Goal: Communication & Community: Ask a question

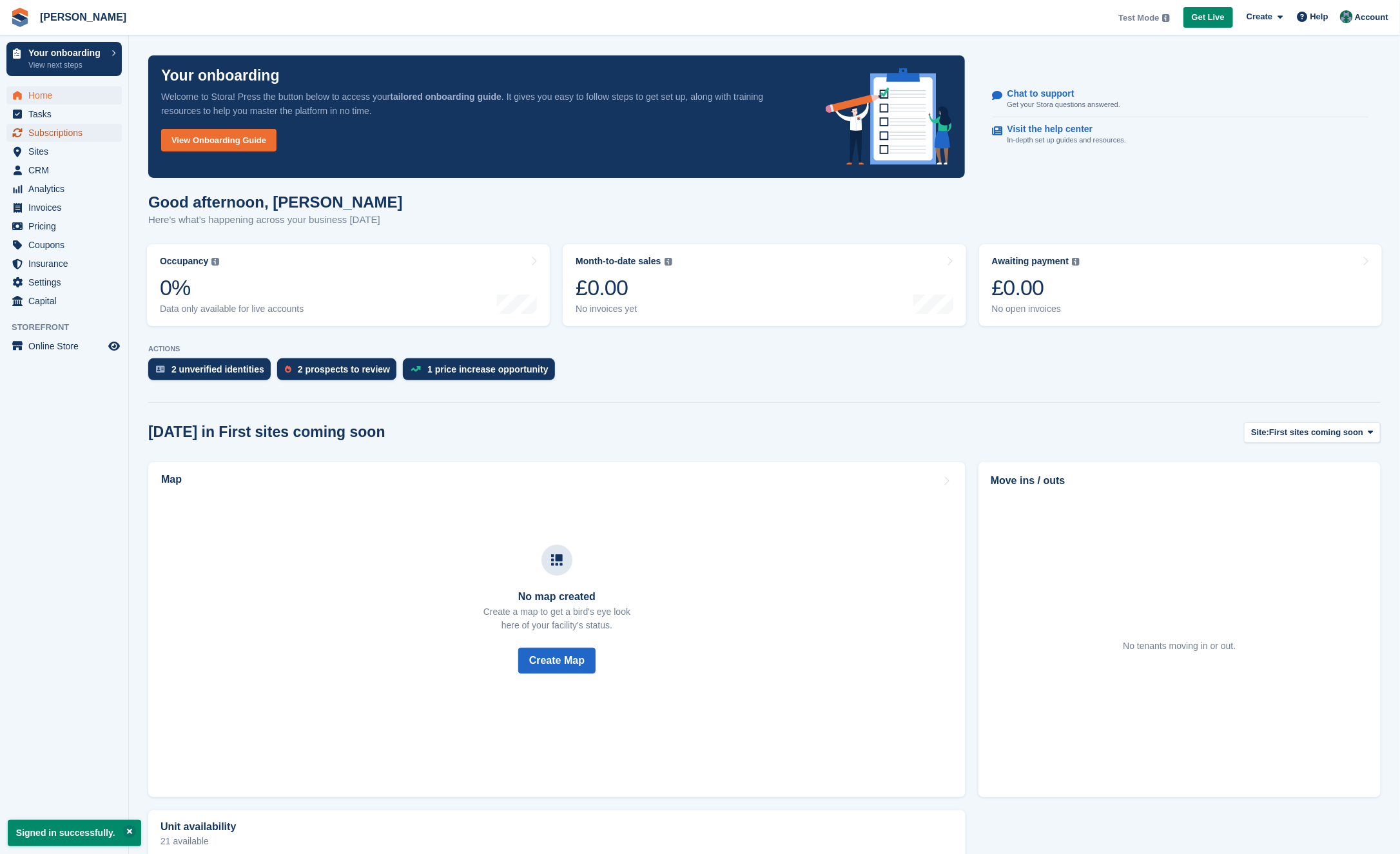
click at [65, 133] on span "Subscriptions" at bounding box center [67, 132] width 77 height 18
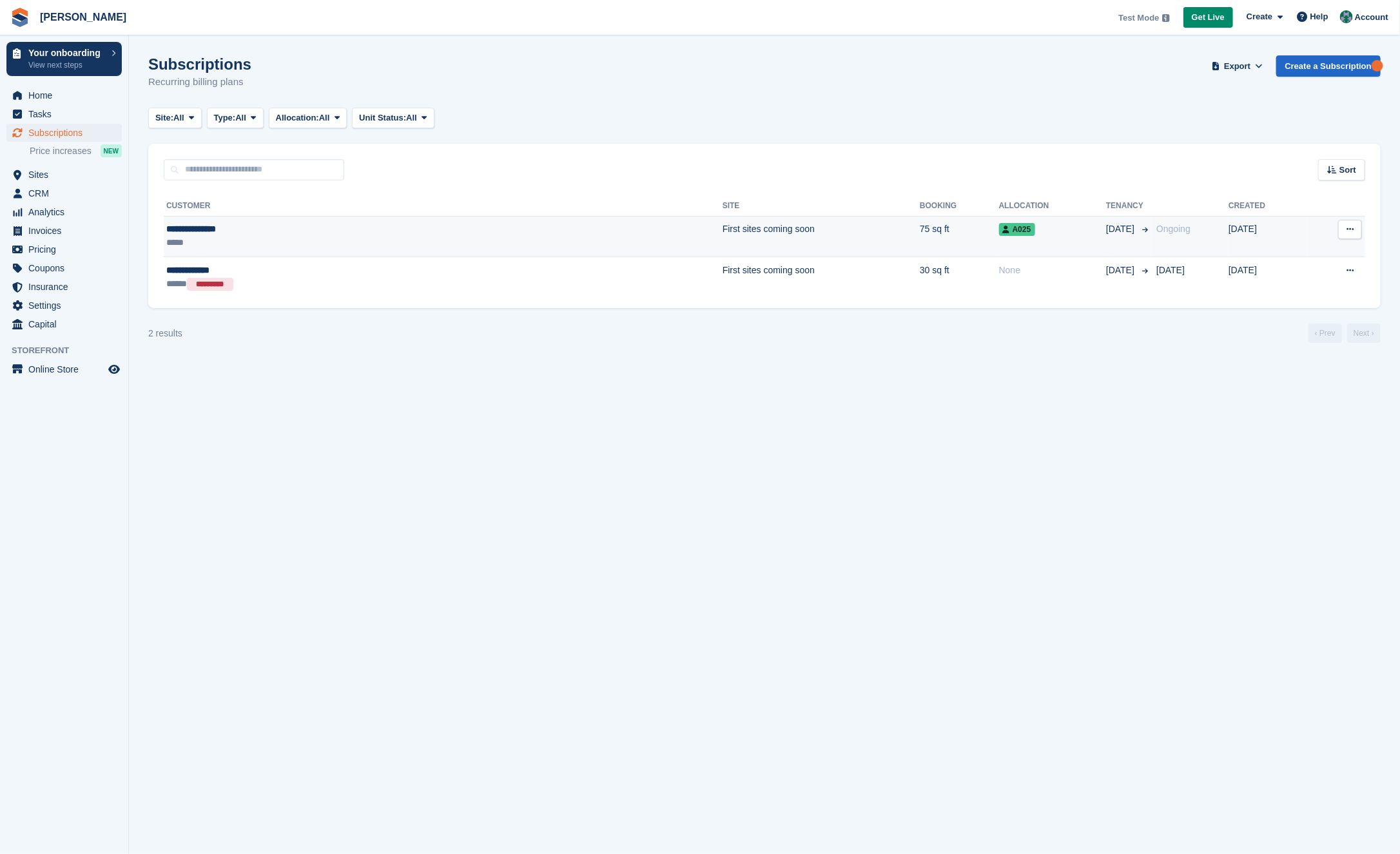
click at [723, 228] on td "First sites coming soon" at bounding box center [821, 236] width 198 height 41
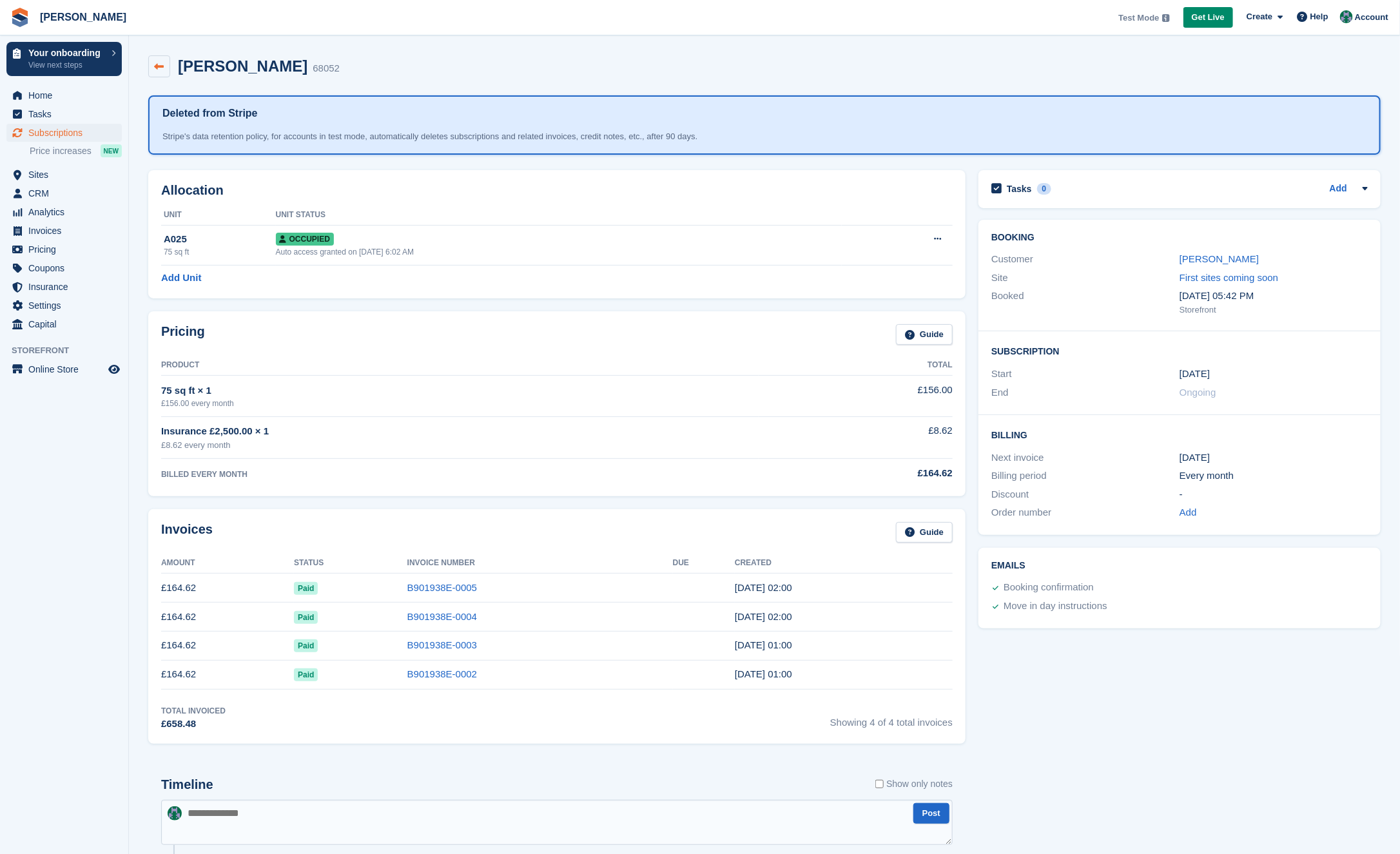
click at [157, 65] on icon at bounding box center [160, 67] width 10 height 10
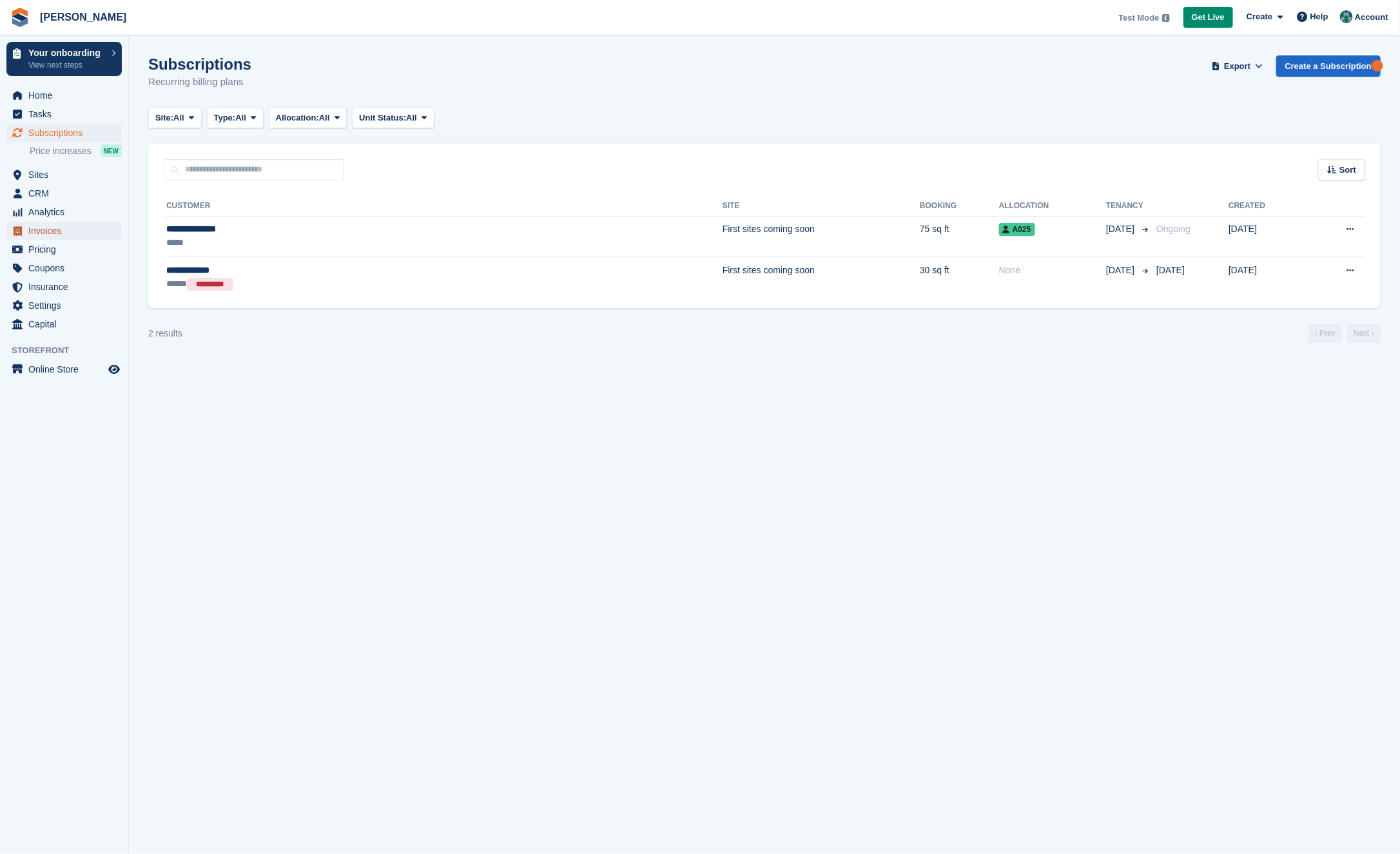
click at [64, 235] on span "Invoices" at bounding box center [67, 231] width 77 height 18
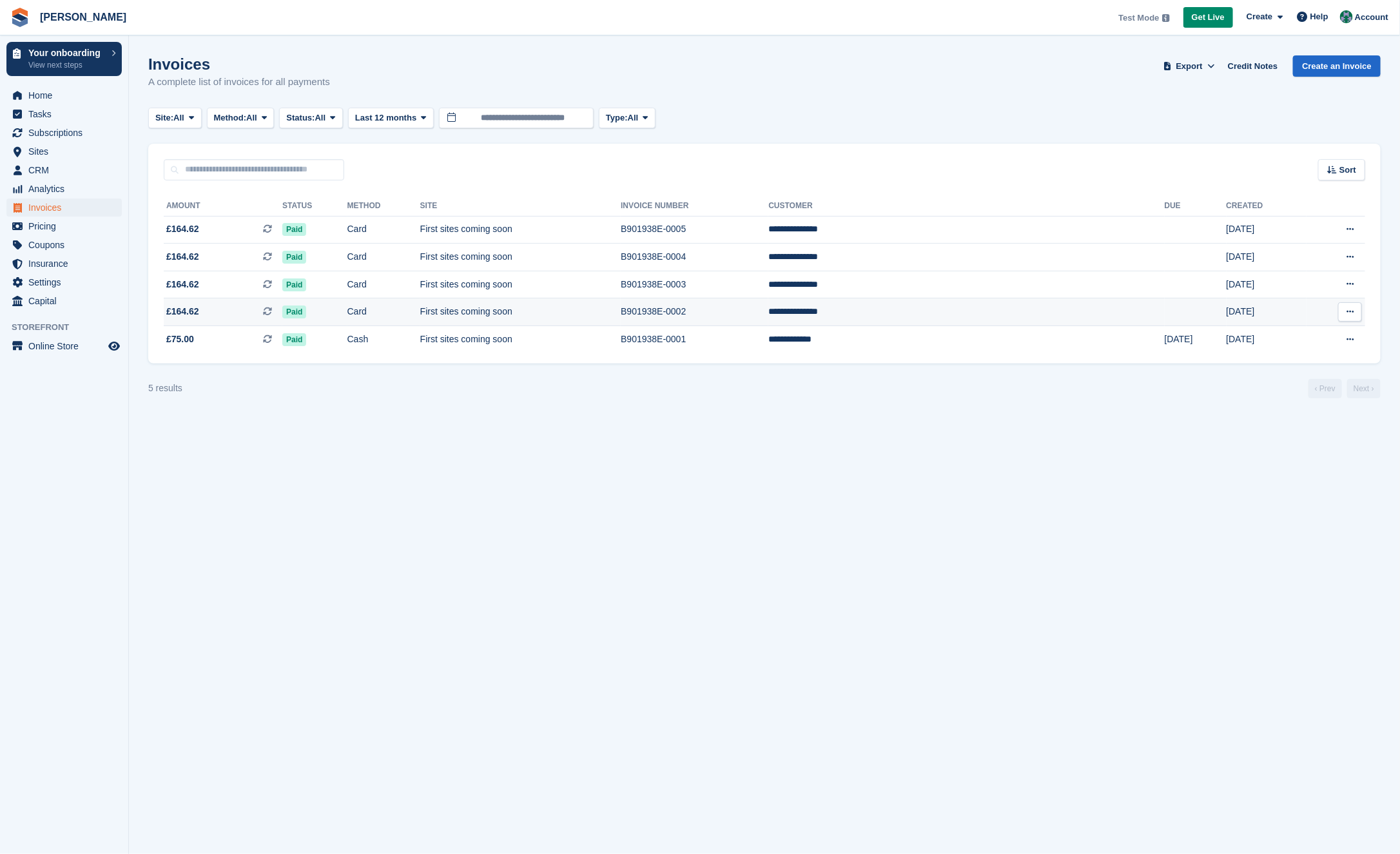
click at [621, 323] on td "First sites coming soon" at bounding box center [520, 312] width 201 height 27
click at [1206, 21] on span "Get Live" at bounding box center [1208, 18] width 33 height 13
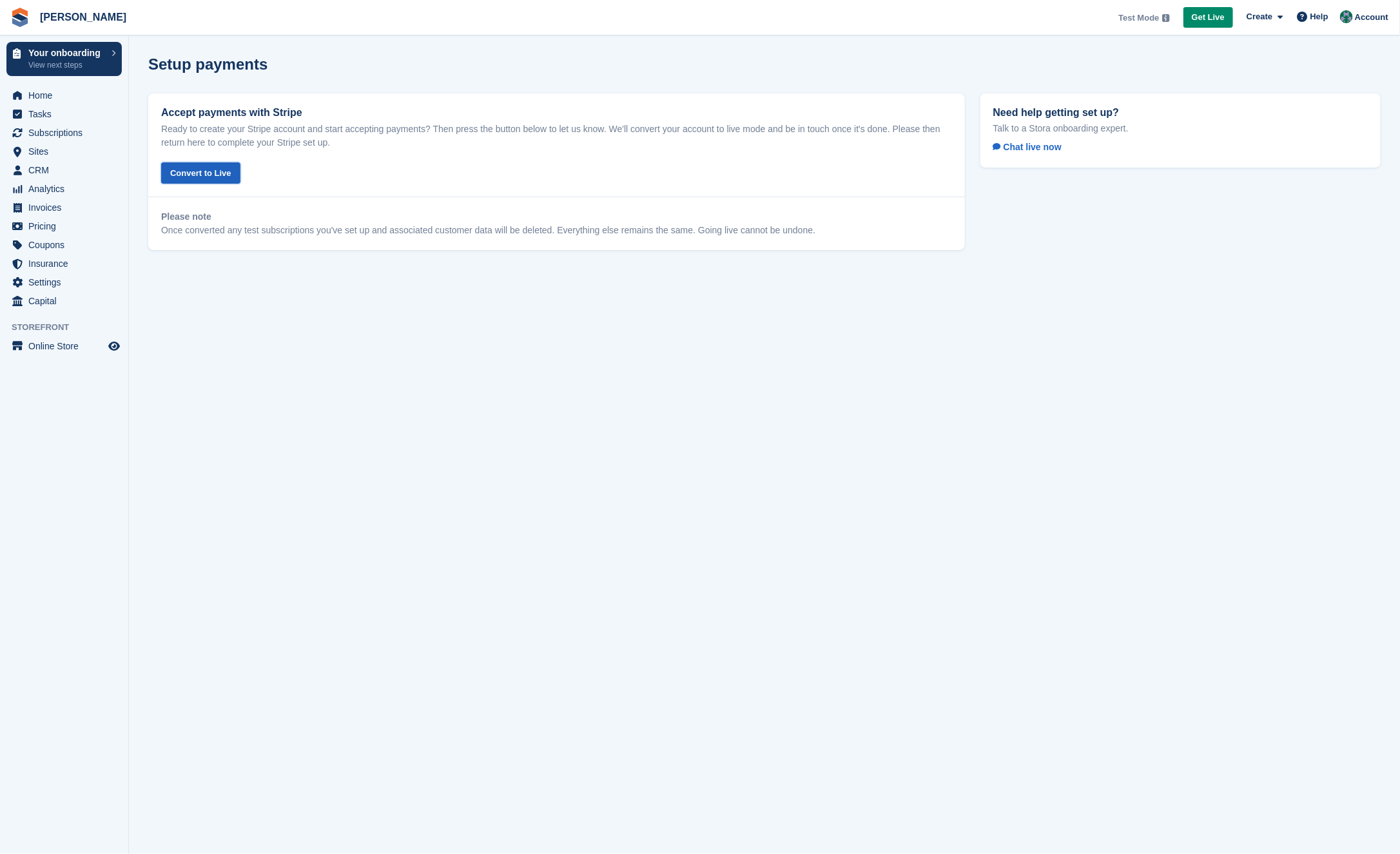
click at [218, 171] on button "Convert to Live" at bounding box center [201, 173] width 79 height 21
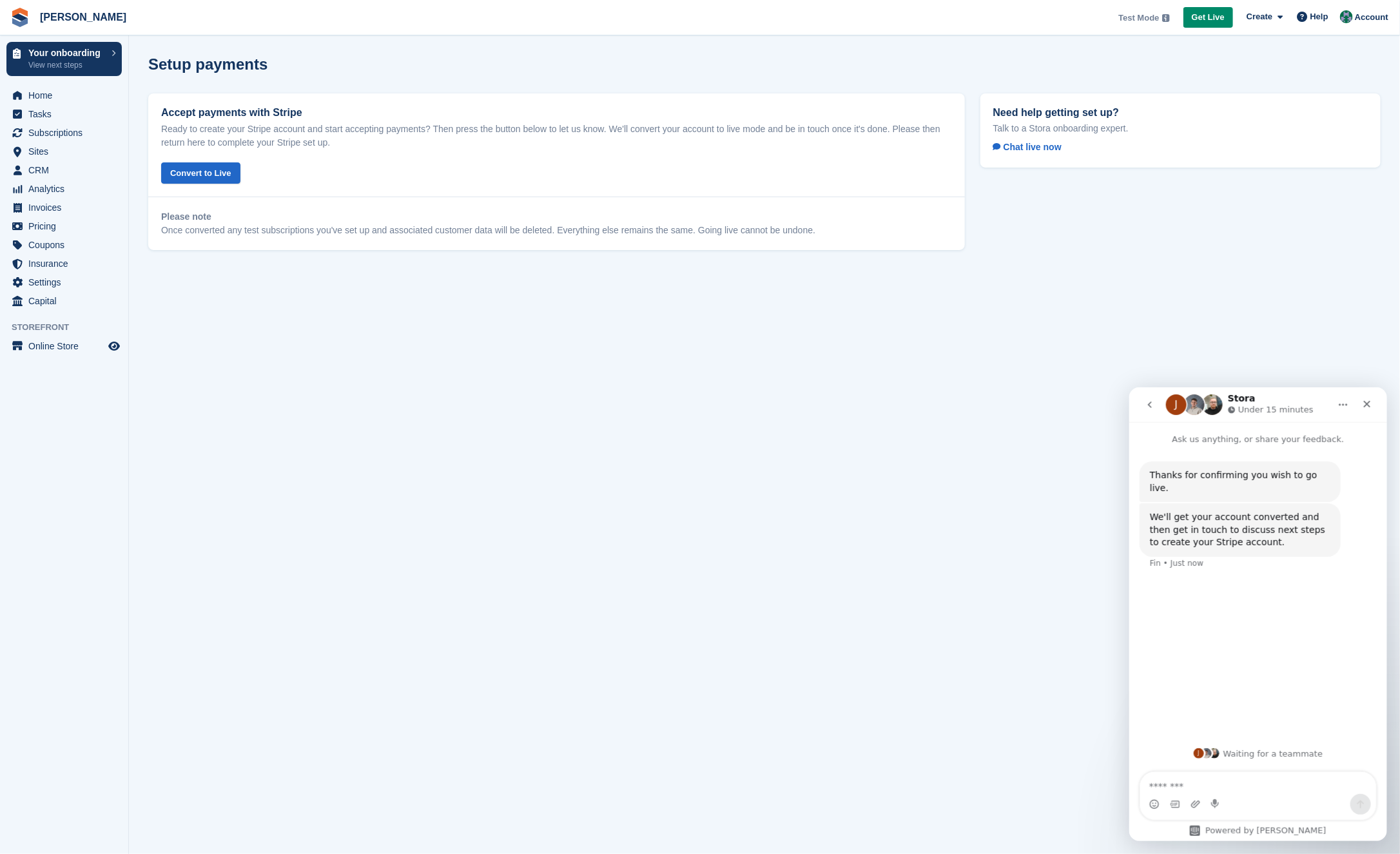
click at [1221, 769] on div "J Waiting for a teammate" at bounding box center [1258, 752] width 258 height 36
click at [1221, 773] on textarea "Message…" at bounding box center [1257, 782] width 236 height 22
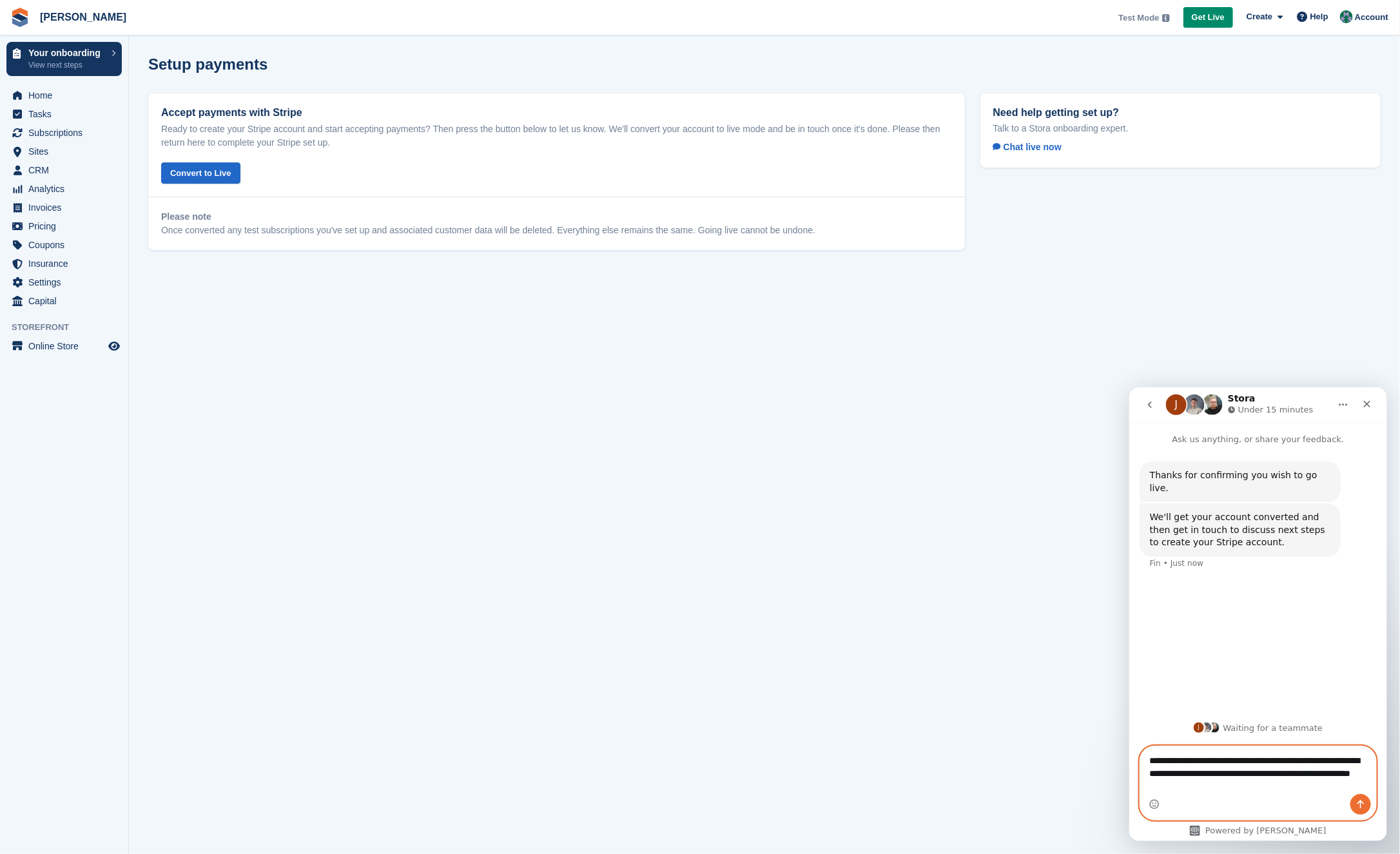
type textarea "**********"
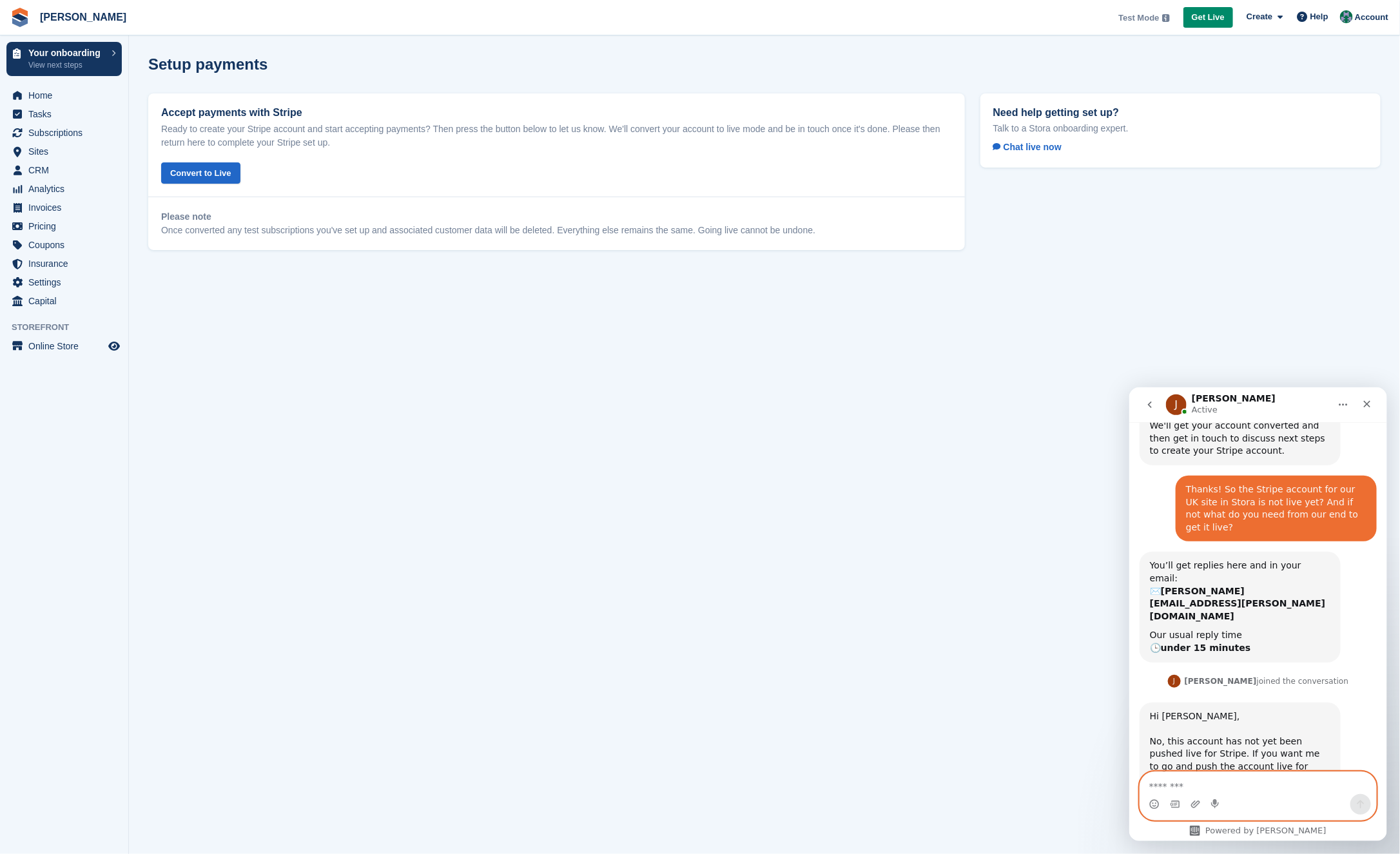
scroll to position [146, 0]
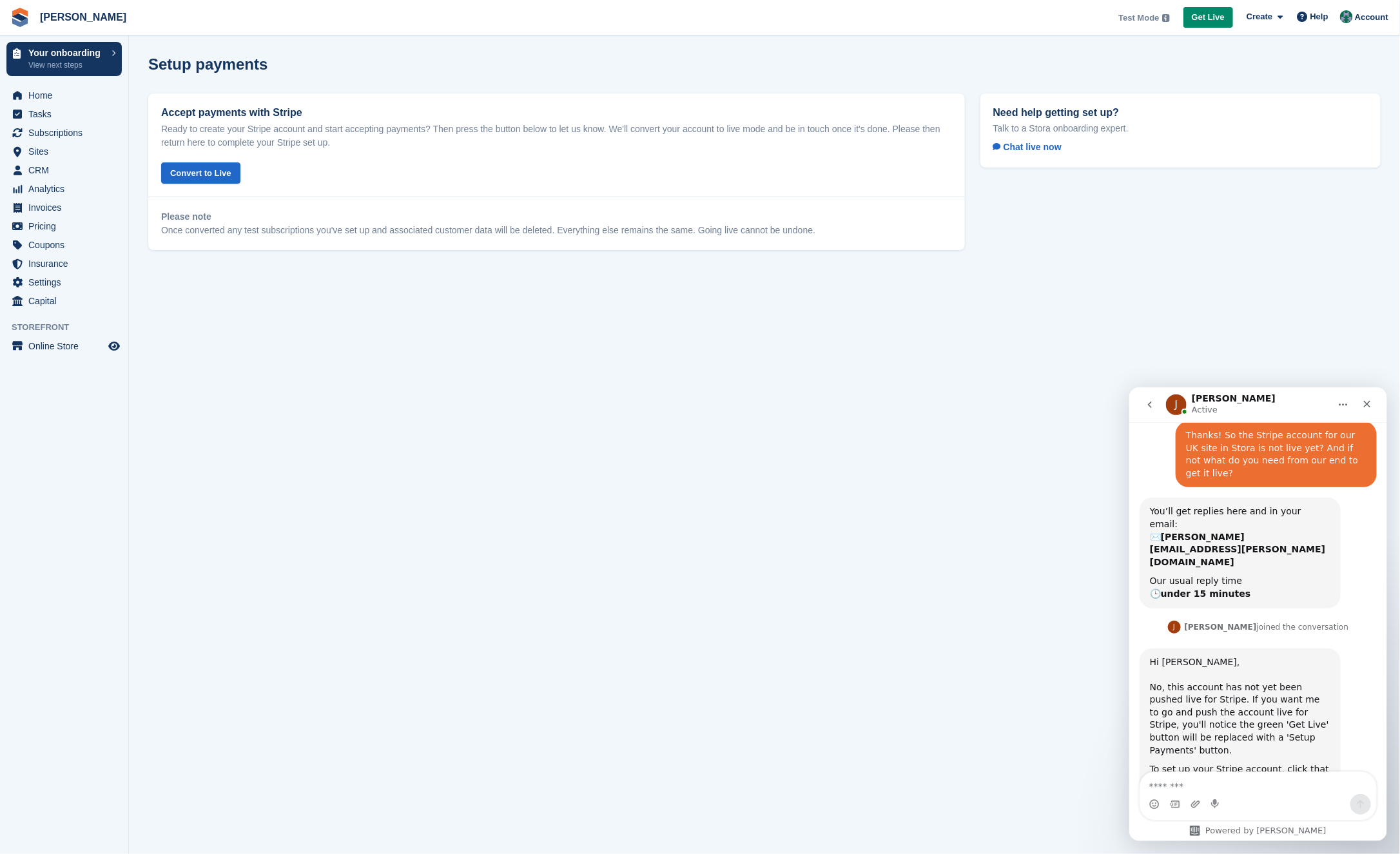
click at [1202, 799] on div "Intercom messenger" at bounding box center [1257, 804] width 236 height 21
click at [1211, 792] on textarea "Message…" at bounding box center [1257, 782] width 236 height 22
type textarea "**********"
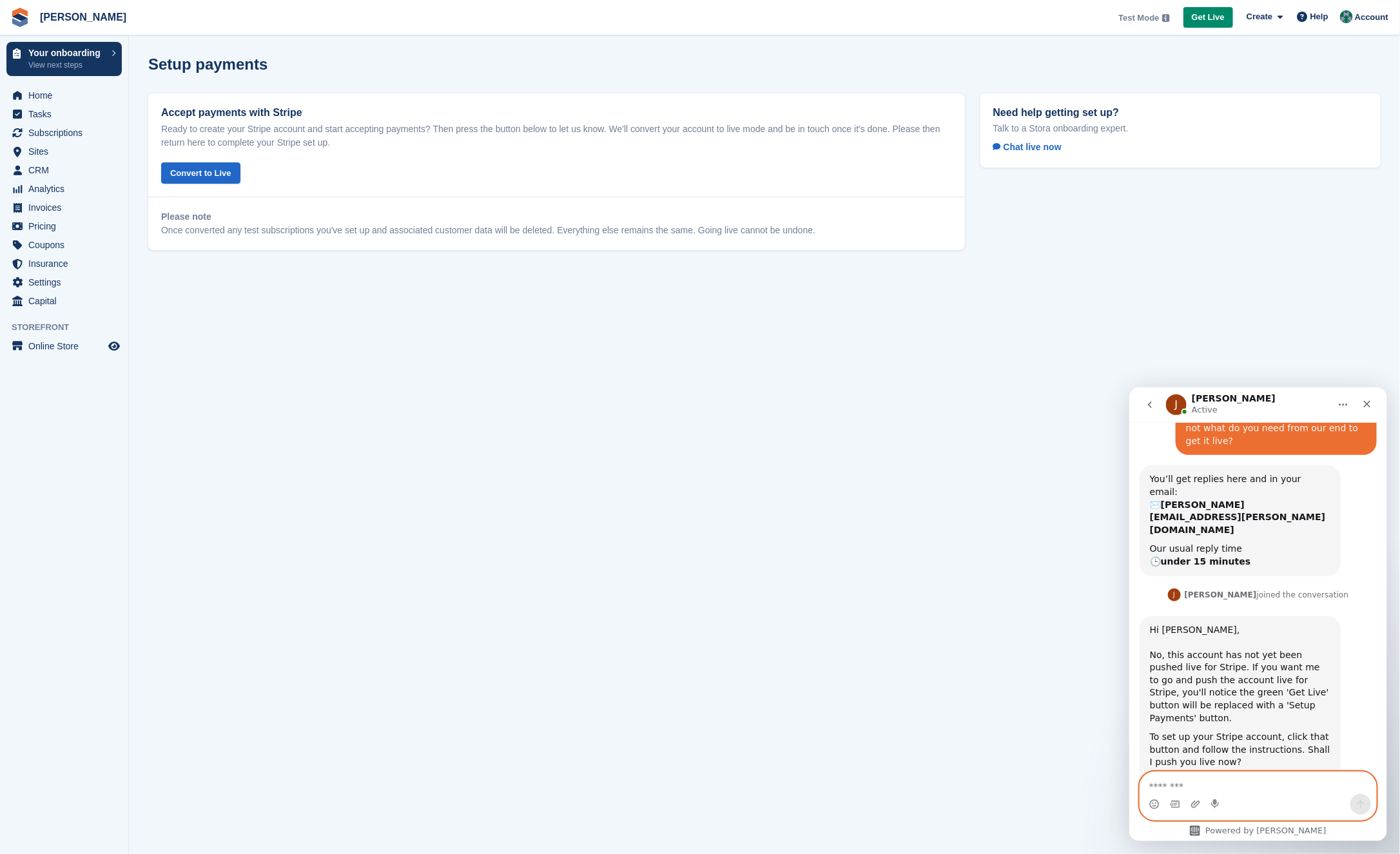
scroll to position [185, 0]
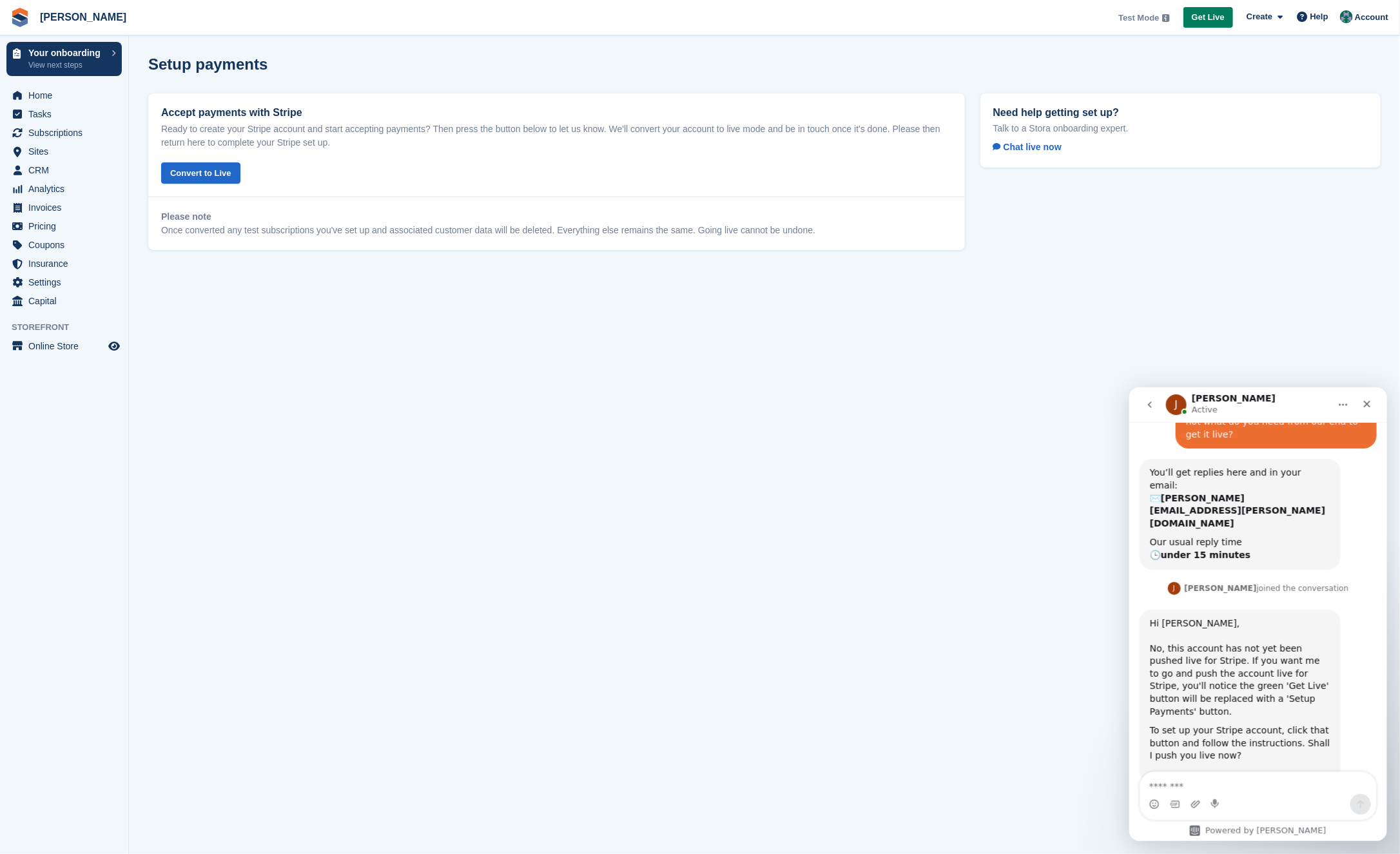
click at [1202, 19] on span "Get Live" at bounding box center [1208, 18] width 33 height 13
click at [1203, 15] on span "Get Live" at bounding box center [1208, 18] width 33 height 13
click at [1210, 21] on span "Get Live" at bounding box center [1208, 18] width 33 height 13
click at [1164, 790] on textarea "Message…" at bounding box center [1257, 782] width 236 height 22
click at [1189, 787] on textarea "Message…" at bounding box center [1257, 782] width 236 height 22
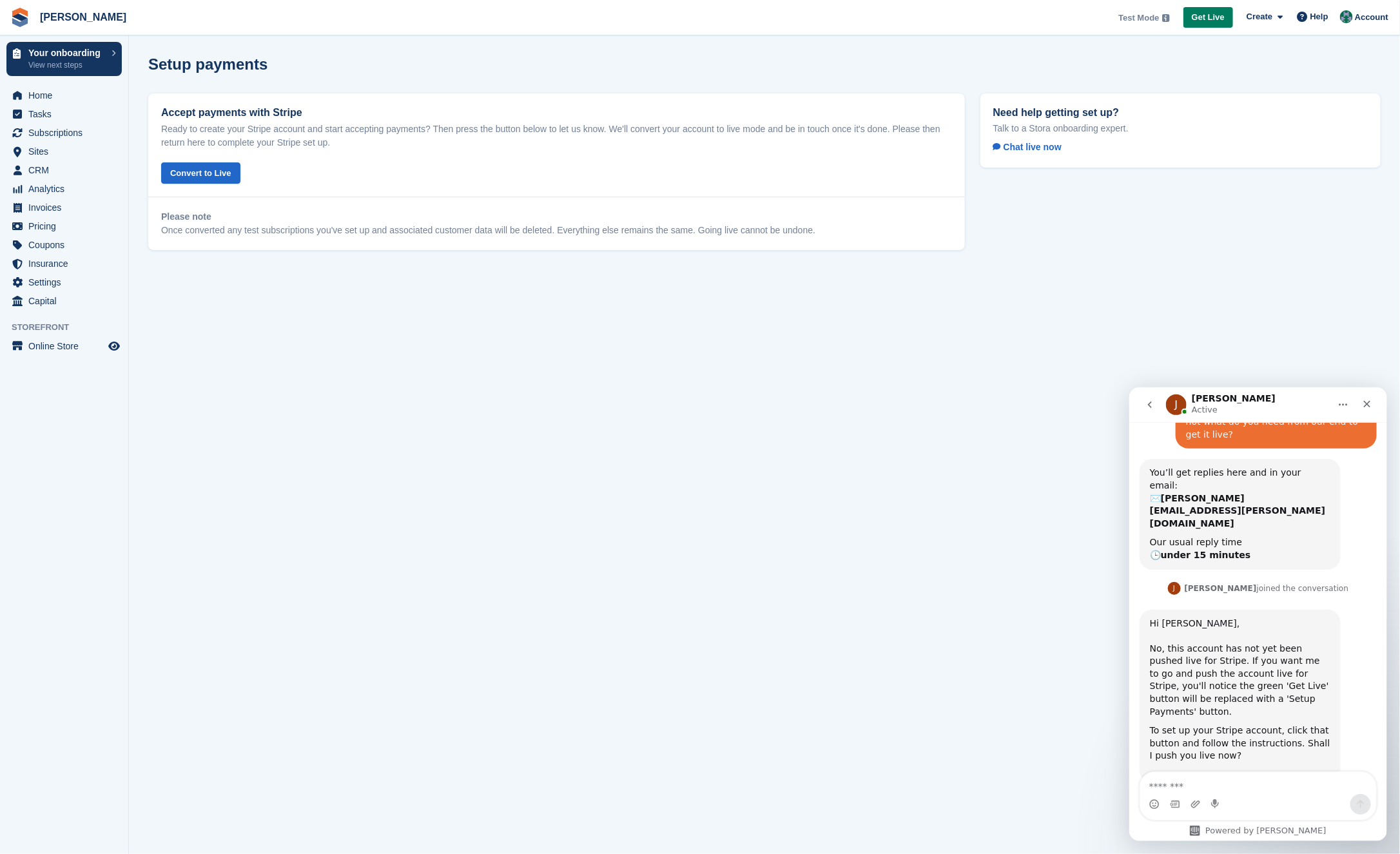
click at [1206, 18] on span "Get Live" at bounding box center [1208, 18] width 33 height 13
click at [1203, 785] on textarea "Message…" at bounding box center [1257, 782] width 236 height 22
click at [212, 173] on button "Convert to Live" at bounding box center [201, 173] width 79 height 21
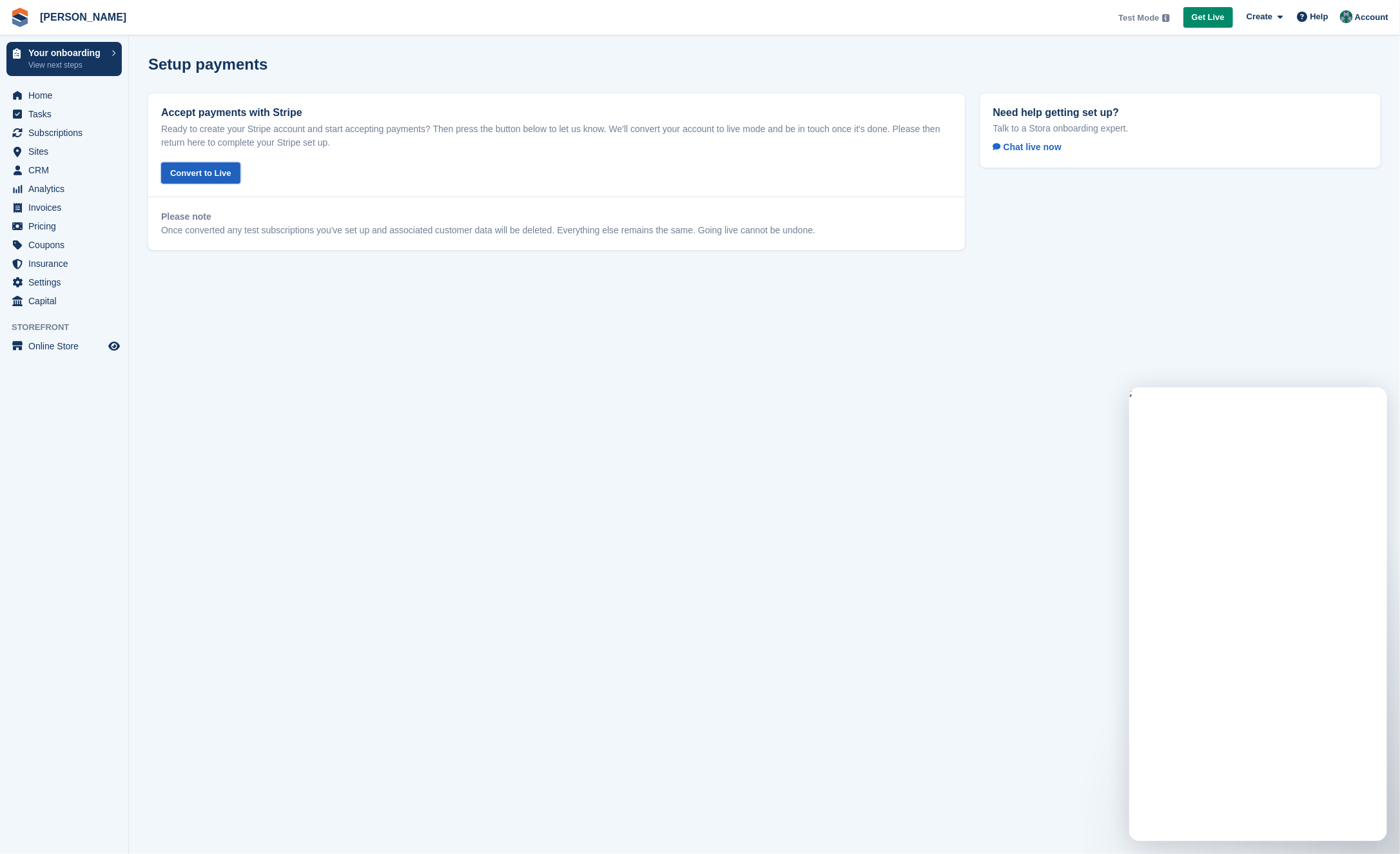
scroll to position [0, 0]
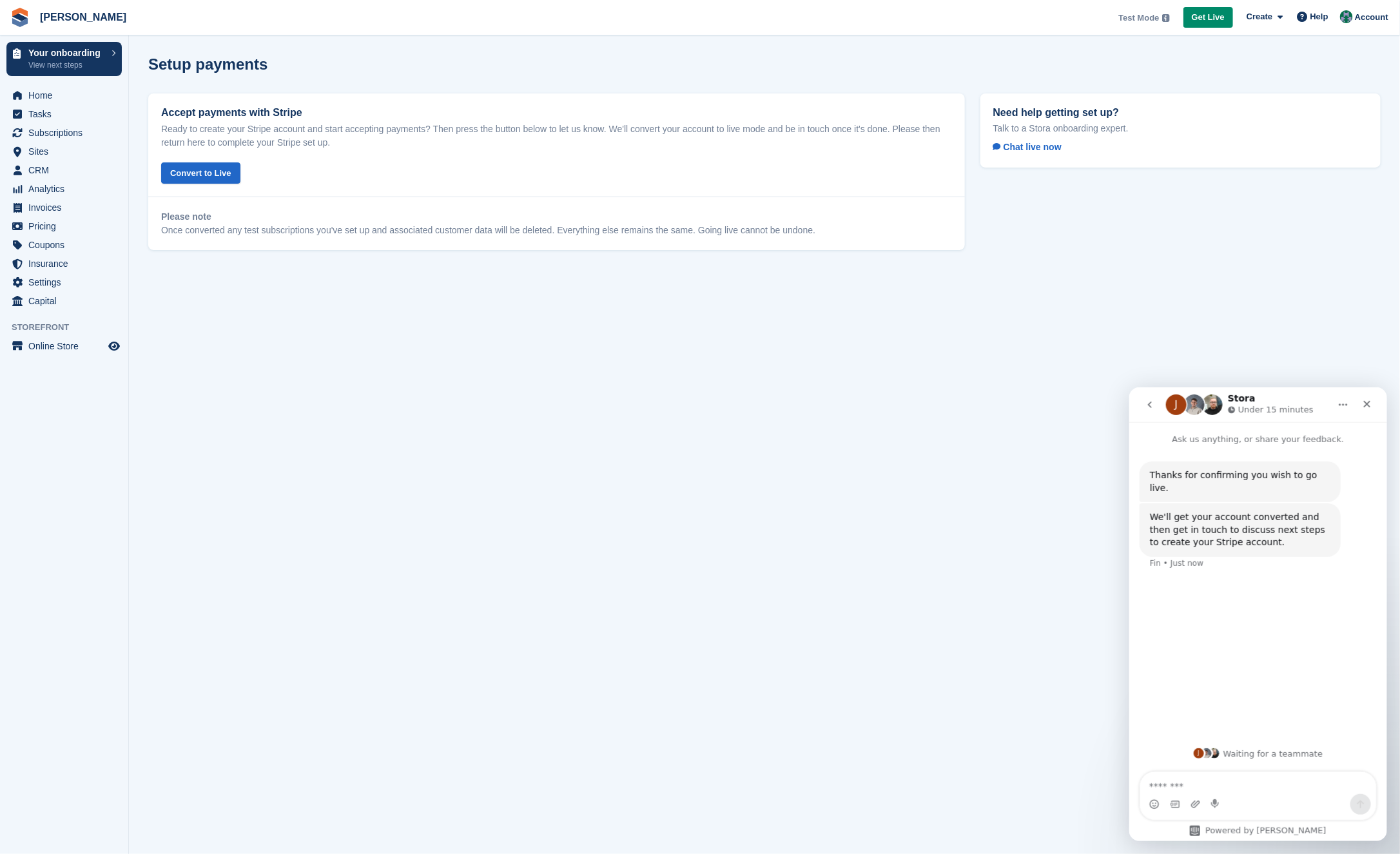
click at [1191, 786] on textarea "Message…" at bounding box center [1257, 782] width 236 height 22
click at [1213, 8] on link "Get Live" at bounding box center [1209, 18] width 50 height 21
click at [1194, 783] on textarea "Message…" at bounding box center [1257, 782] width 236 height 22
click at [1147, 398] on button "go back" at bounding box center [1149, 404] width 24 height 24
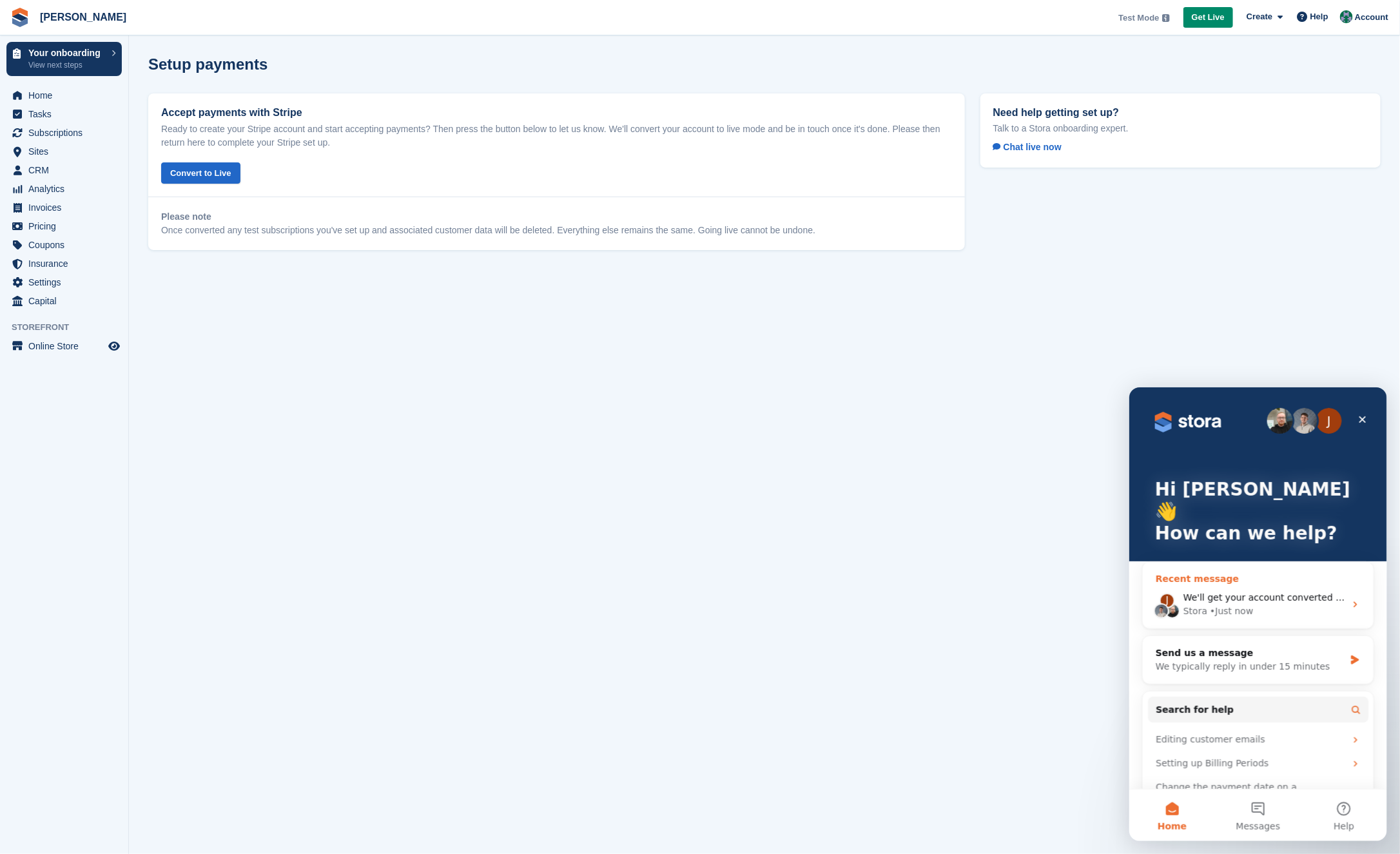
click at [1267, 604] on div "Stora • Just now" at bounding box center [1264, 610] width 162 height 14
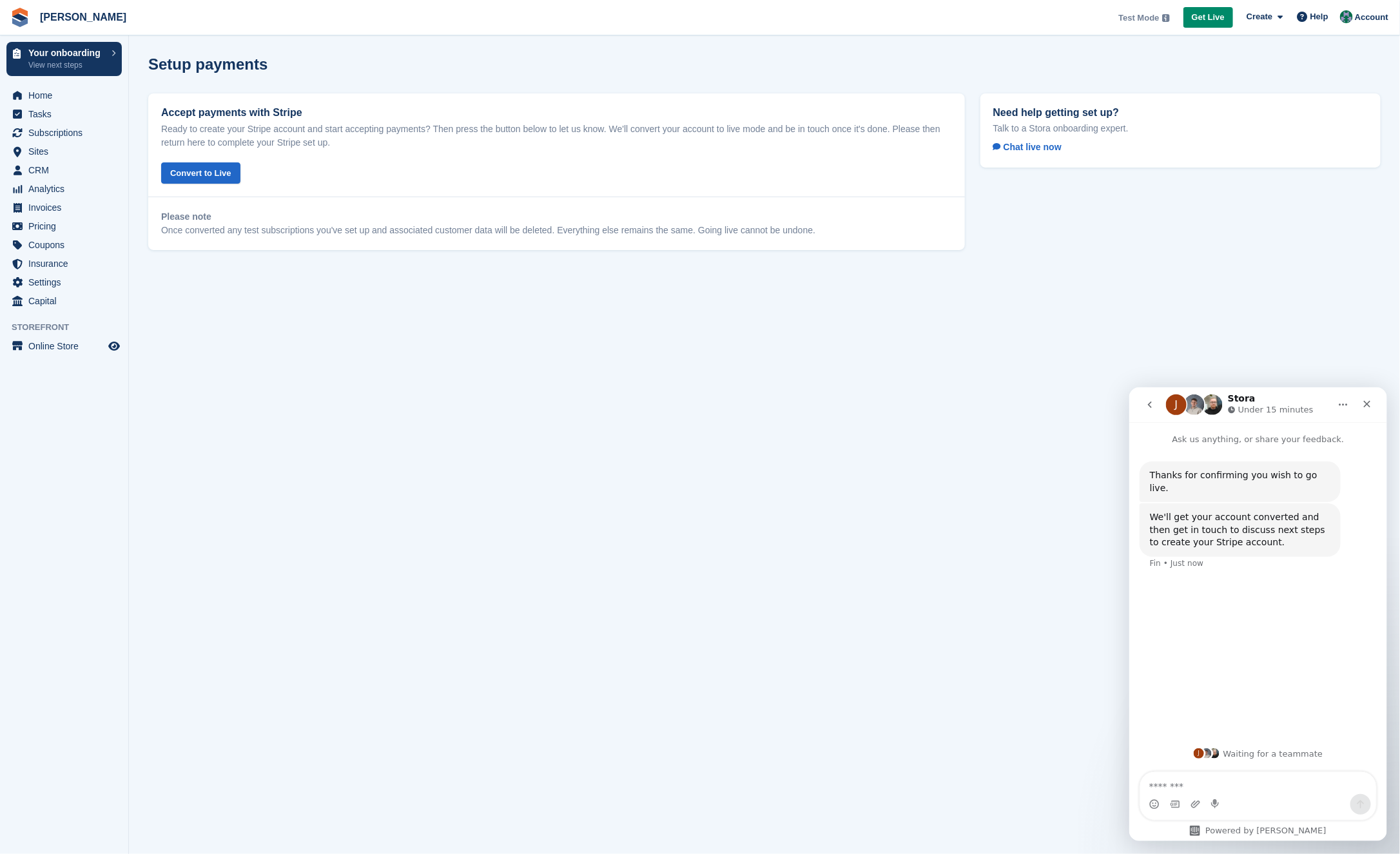
click at [1149, 408] on icon "go back" at bounding box center [1149, 404] width 10 height 10
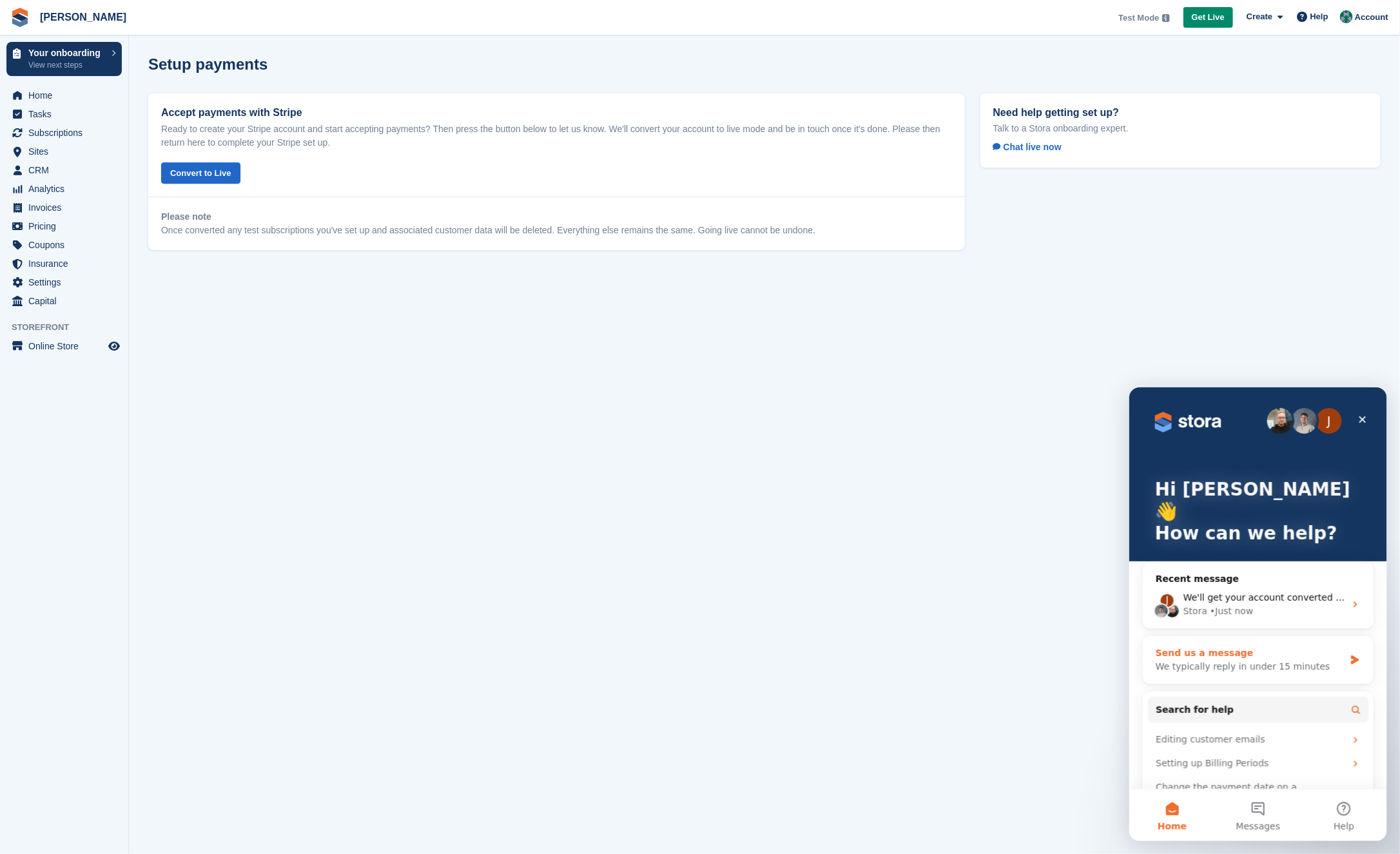
click at [1260, 660] on div "We typically reply in under 15 minutes" at bounding box center [1249, 666] width 189 height 14
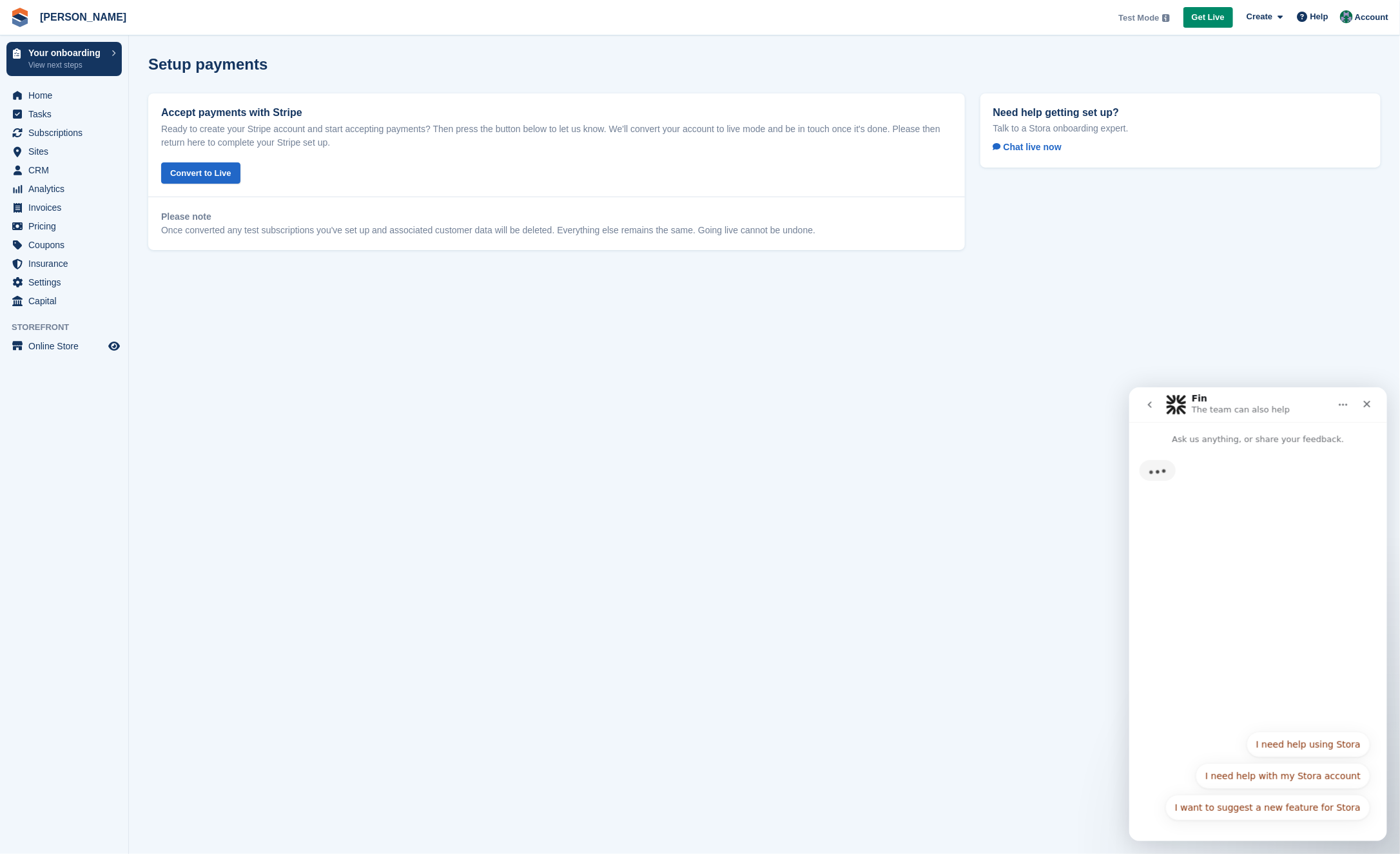
click at [1145, 400] on icon "go back" at bounding box center [1149, 404] width 10 height 10
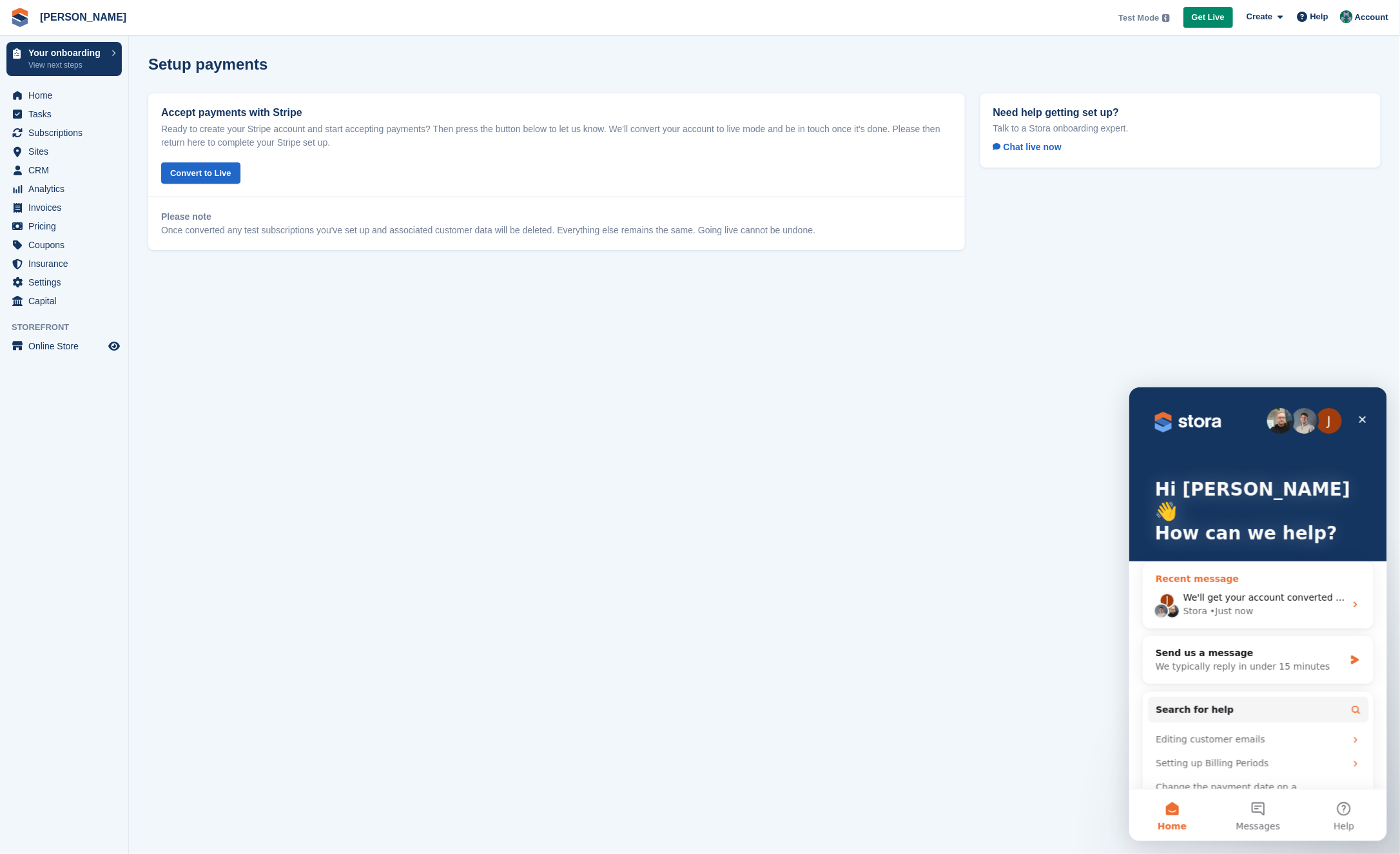
click at [1274, 604] on div "Stora • Just now" at bounding box center [1264, 610] width 162 height 14
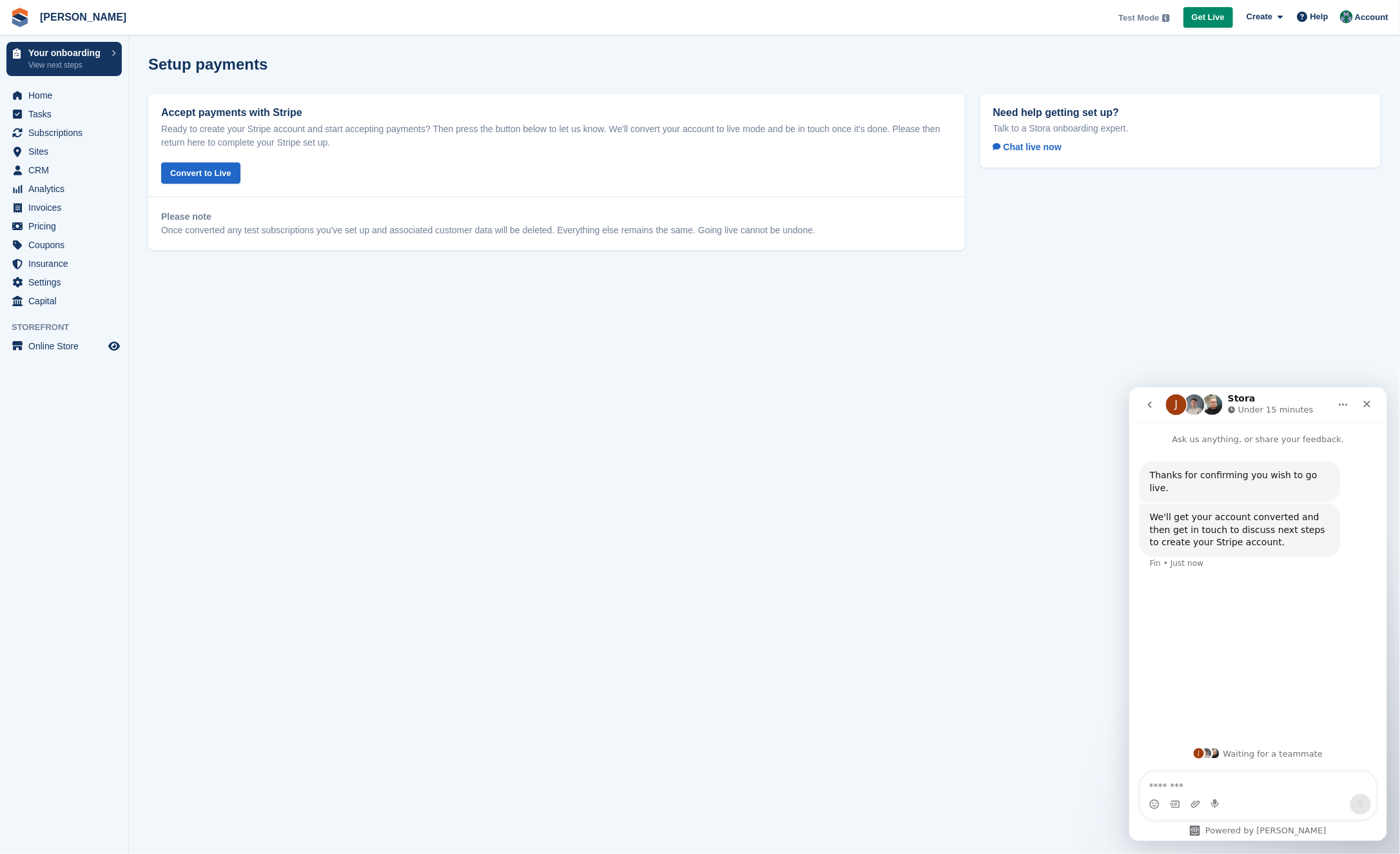
click at [1134, 406] on nav "J Stora Under 15 minutes" at bounding box center [1258, 404] width 258 height 35
click at [1139, 400] on button "go back" at bounding box center [1149, 404] width 24 height 24
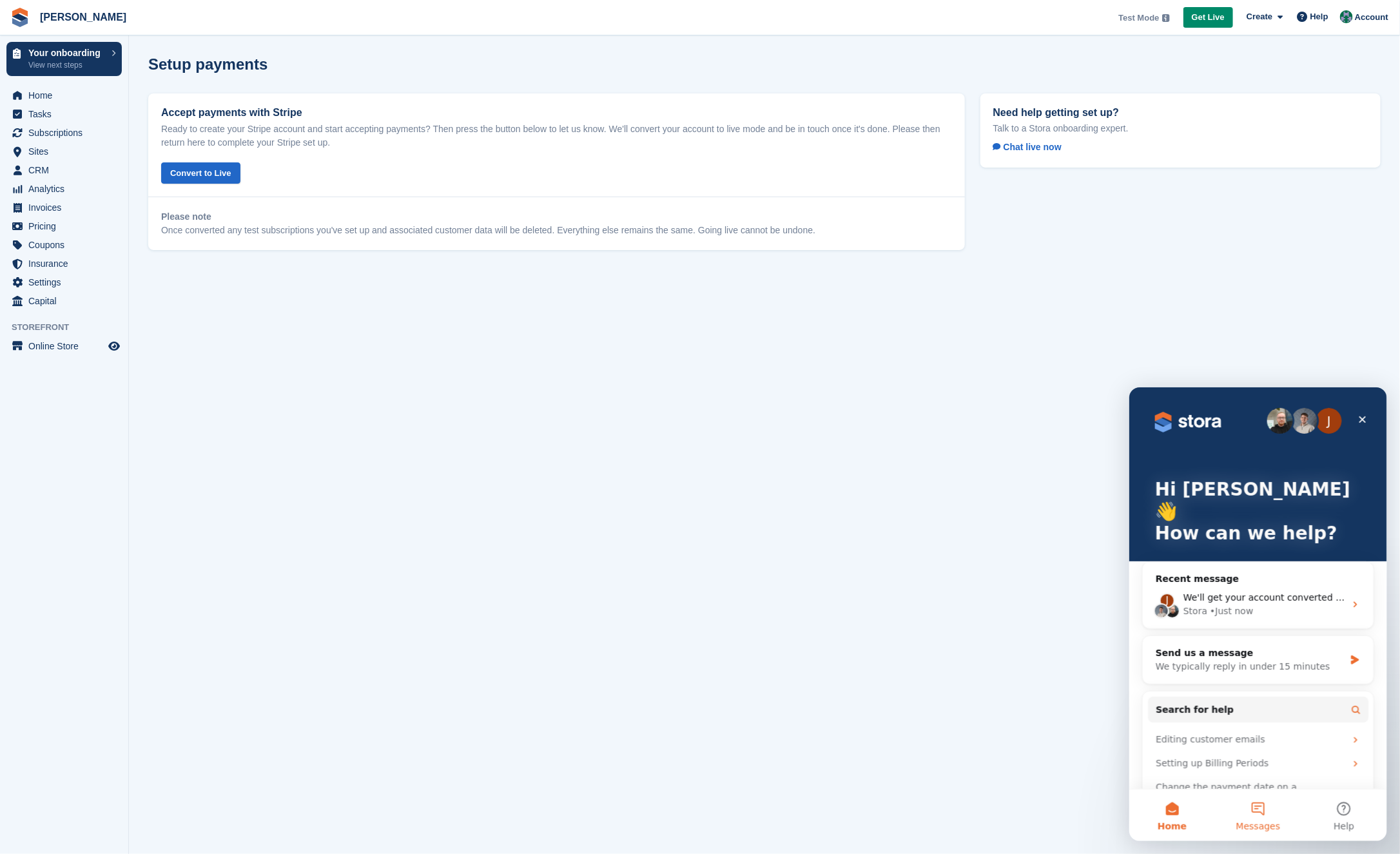
click at [1250, 821] on span "Messages" at bounding box center [1257, 825] width 44 height 9
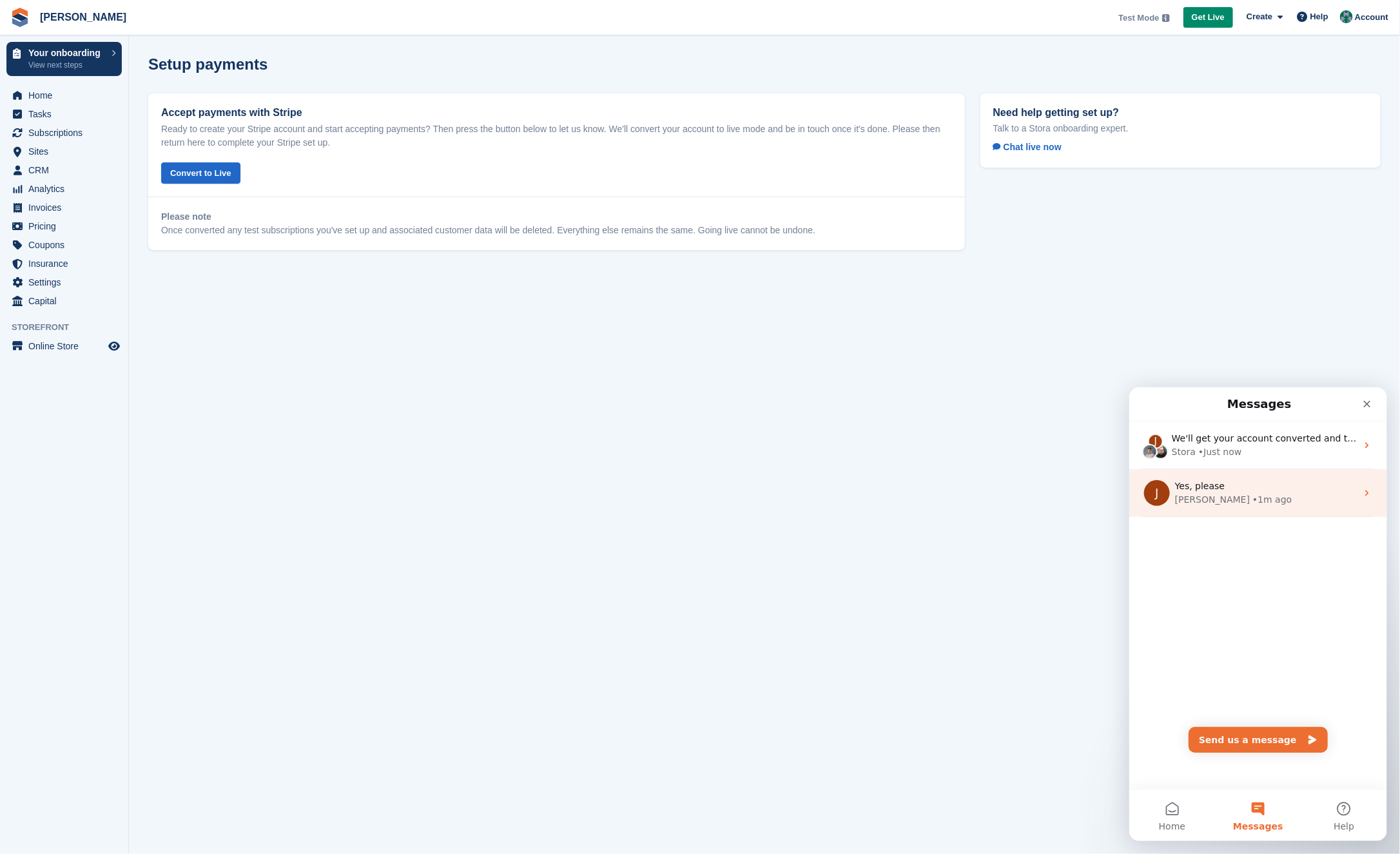
click at [1277, 493] on div "Jennifer • 1m ago" at bounding box center [1265, 499] width 181 height 14
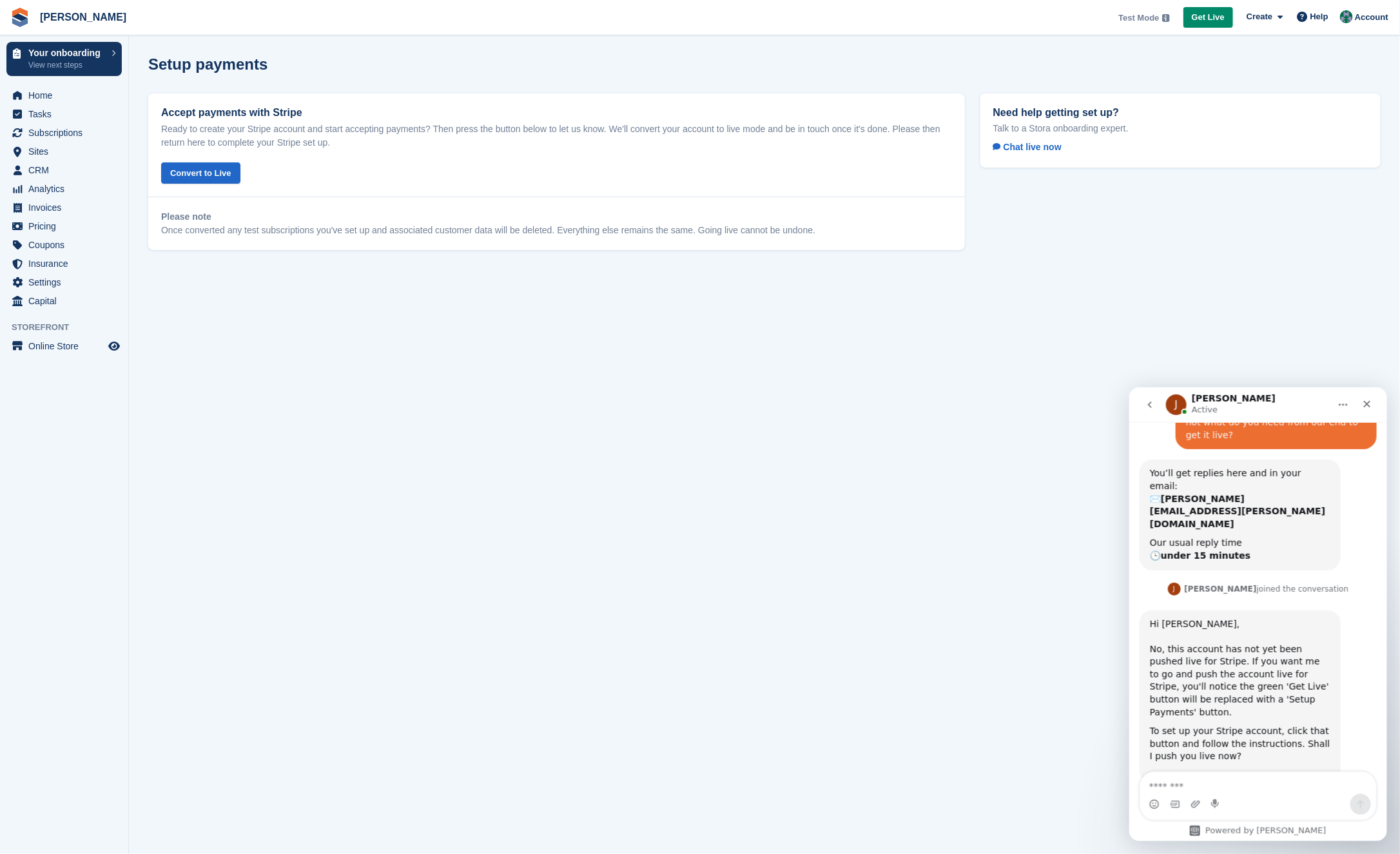
scroll to position [185, 0]
click at [1208, 617] on div "Hi Isak, No, this account has not yet been pushed live for Stripe. If you want …" at bounding box center [1240, 667] width 181 height 101
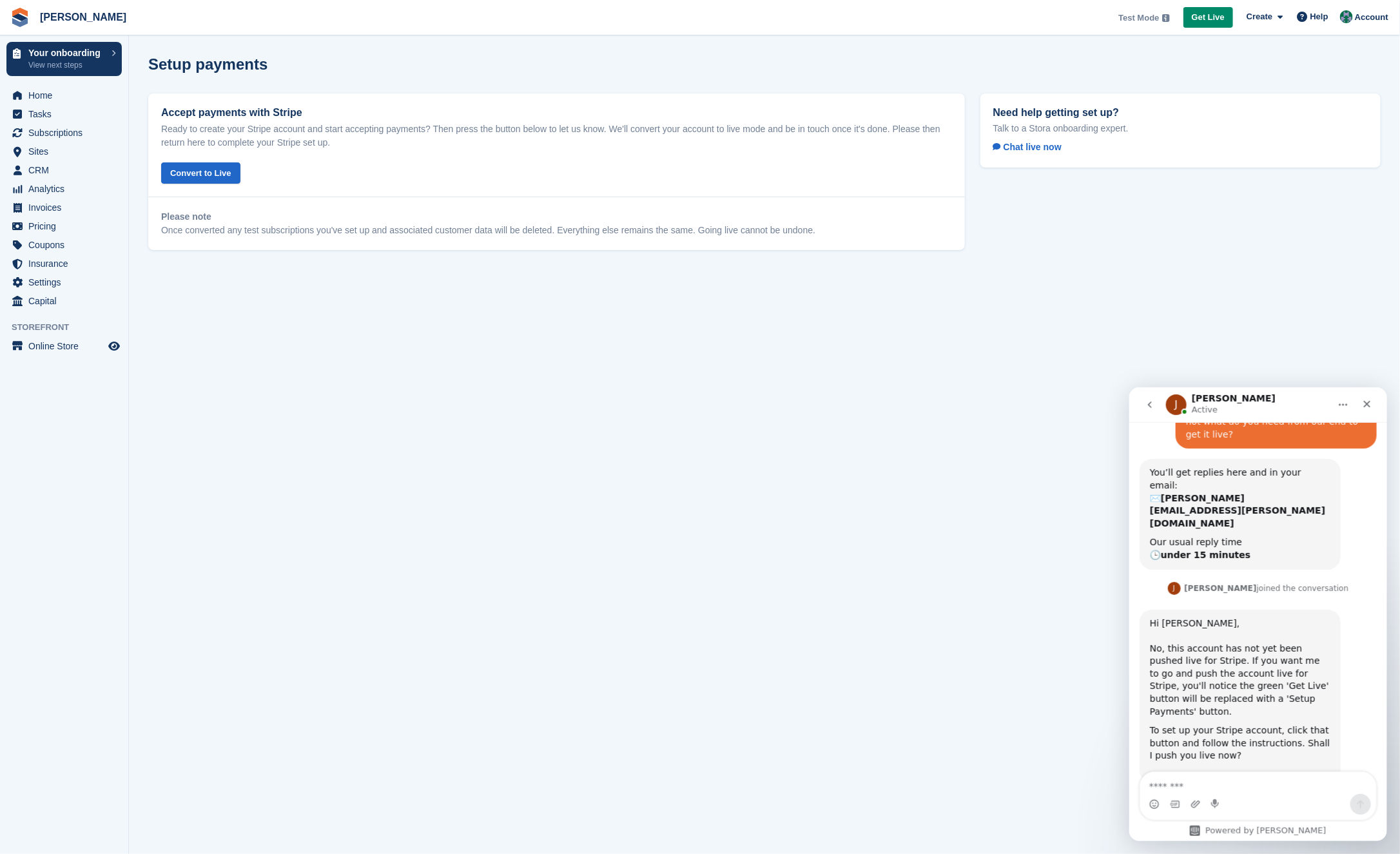
drag, startPoint x: 1213, startPoint y: 595, endPoint x: 1256, endPoint y: 606, distance: 44.4
click at [1256, 617] on div "Hi Isak, No, this account has not yet been pushed live for Stripe. If you want …" at bounding box center [1240, 667] width 181 height 101
drag, startPoint x: 1216, startPoint y: 634, endPoint x: 1261, endPoint y: 637, distance: 45.1
click at [1261, 637] on div "Hi Isak, No, this account has not yet been pushed live for Stripe. If you want …" at bounding box center [1240, 667] width 181 height 101
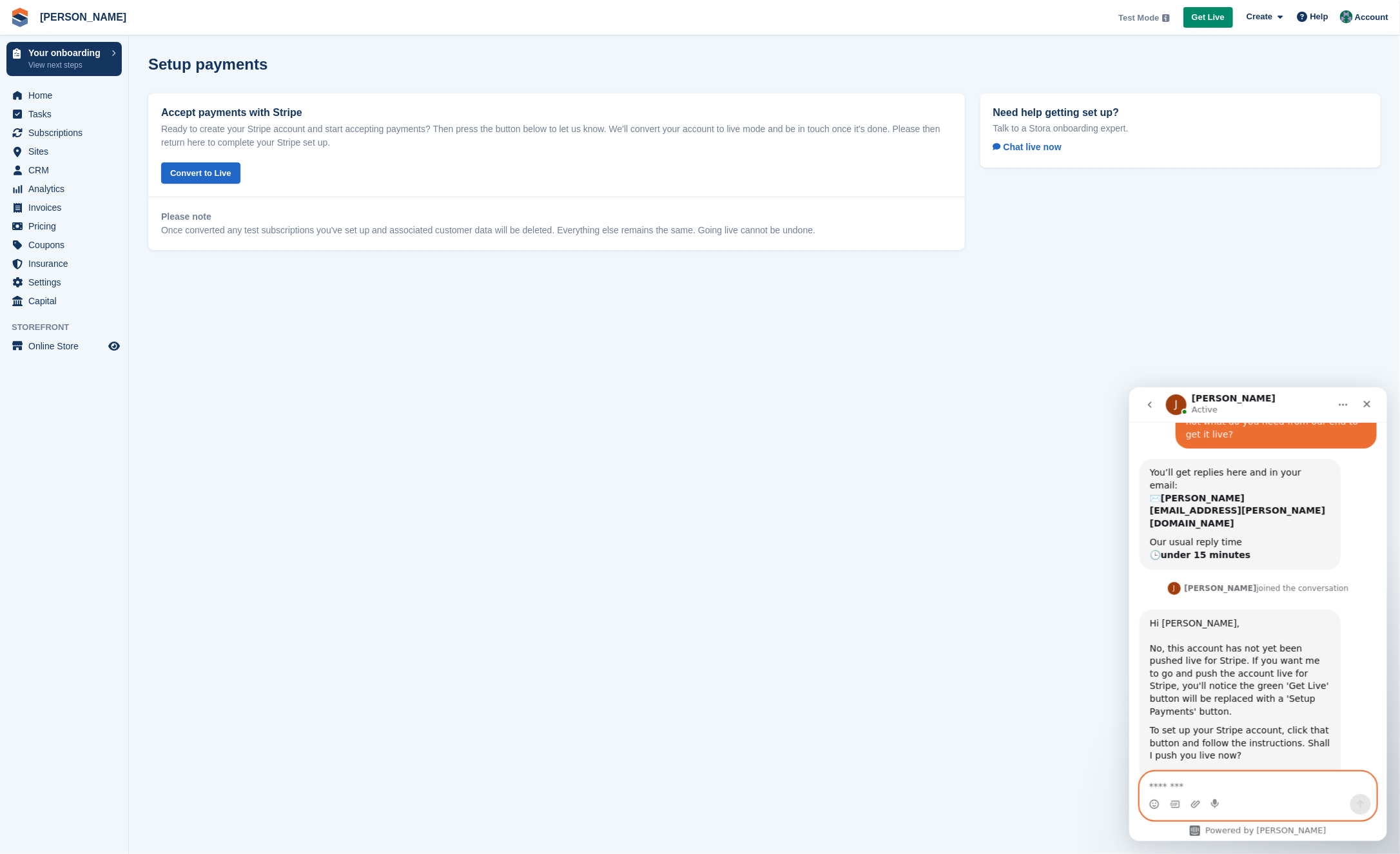
click at [1196, 776] on textarea "Message…" at bounding box center [1257, 782] width 236 height 22
click at [1017, 390] on section "Setup payments Accept payments with Stripe Ready to create your Stripe account …" at bounding box center [765, 427] width 1271 height 854
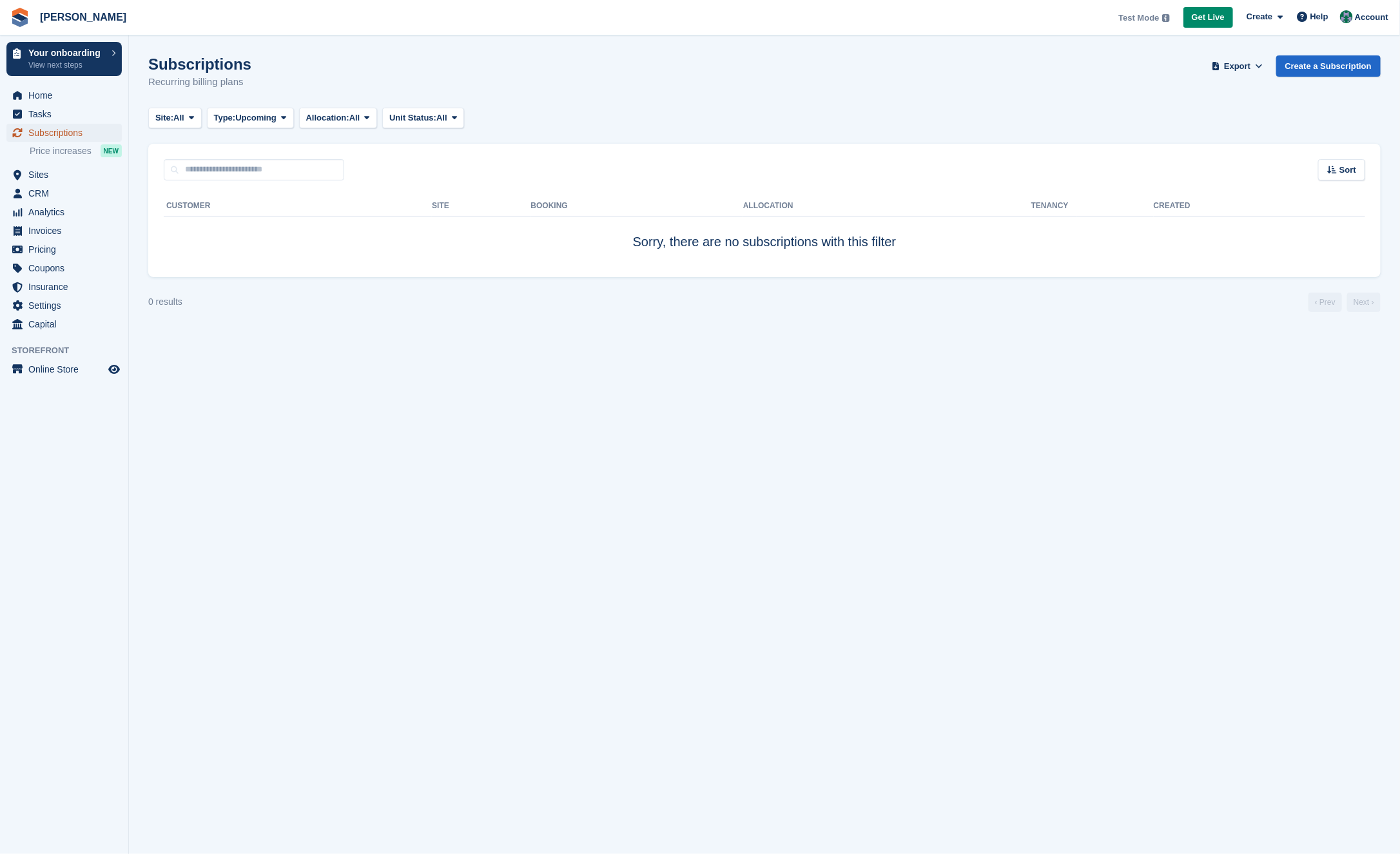
click at [60, 132] on span "Subscriptions" at bounding box center [67, 132] width 77 height 18
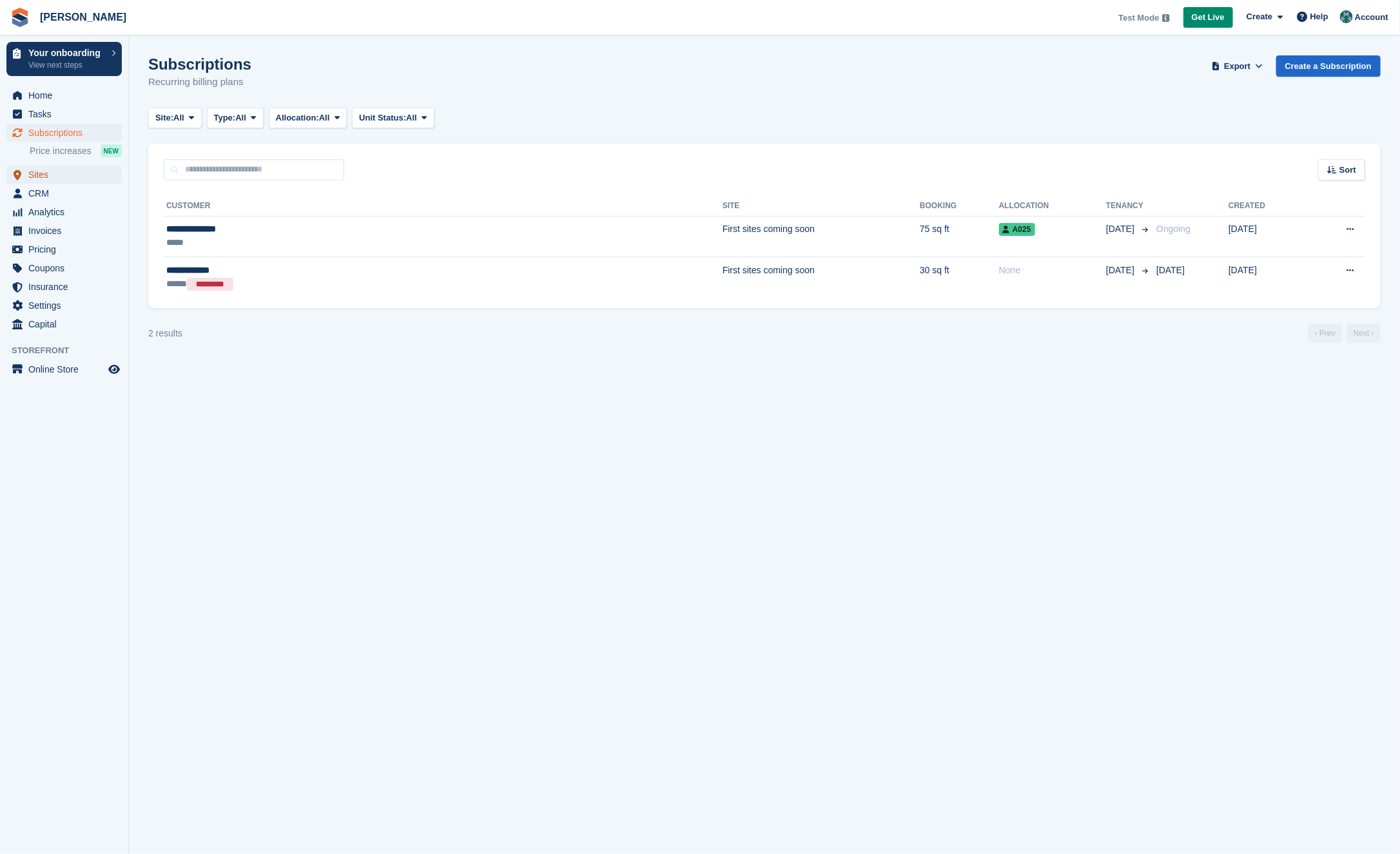
click at [56, 176] on span "Sites" at bounding box center [67, 174] width 77 height 18
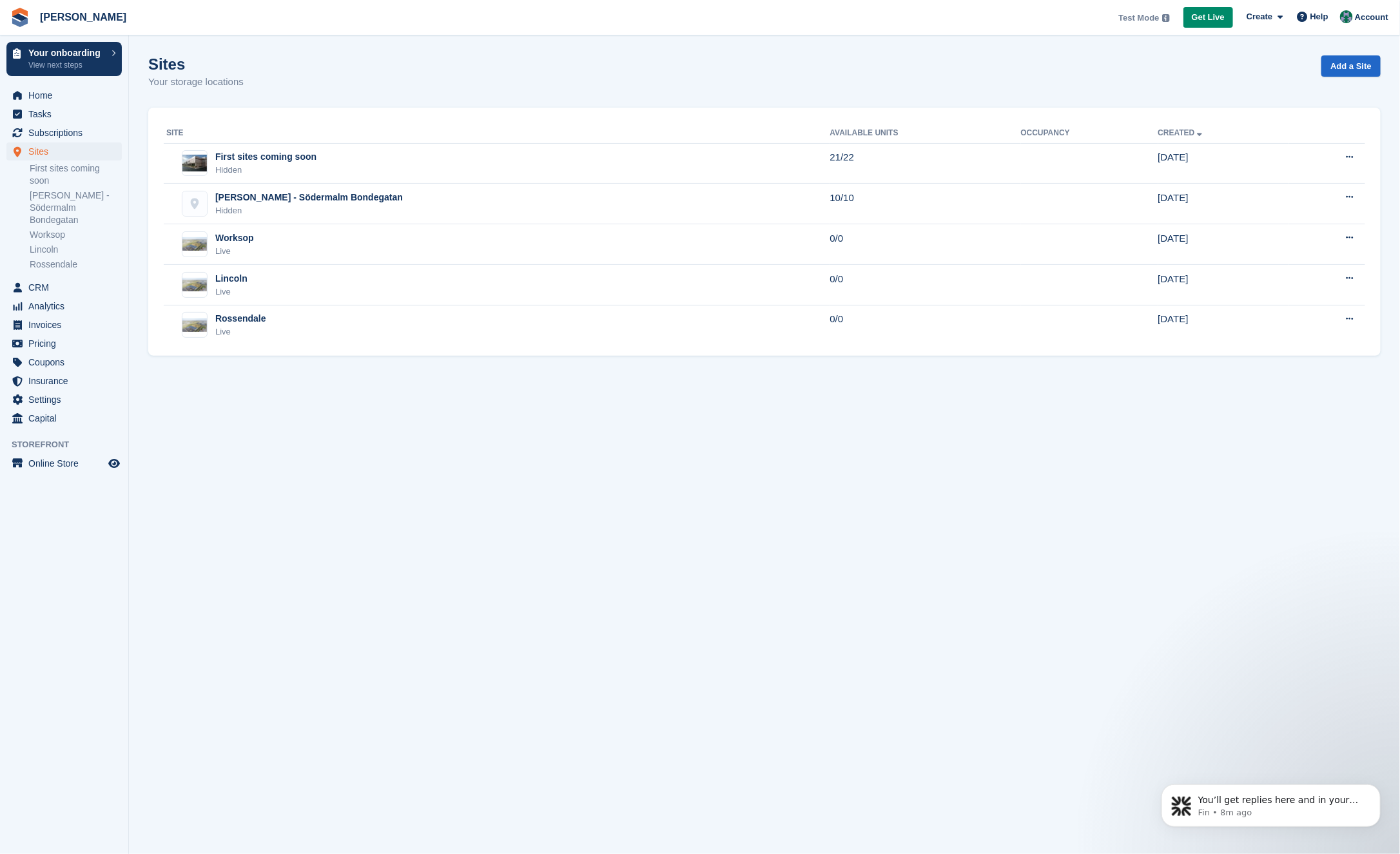
click at [1017, 518] on section "Sites Your storage locations Add a Site Site Available Units Occupancy Created …" at bounding box center [765, 427] width 1271 height 854
click at [1352, 15] on img at bounding box center [1347, 17] width 13 height 13
click at [1275, 127] on div "Logout" at bounding box center [1270, 130] width 31 height 14
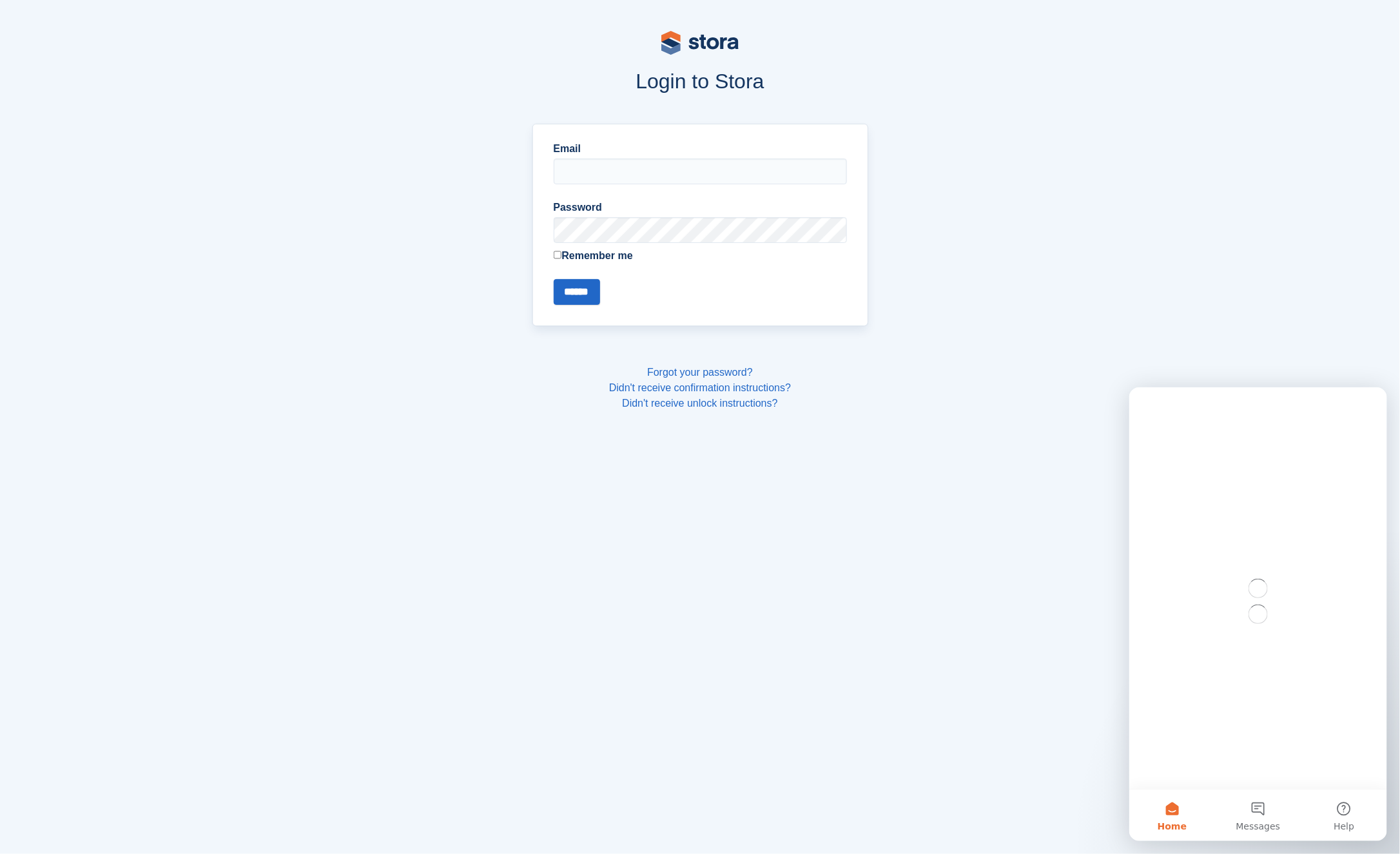
type input "**********"
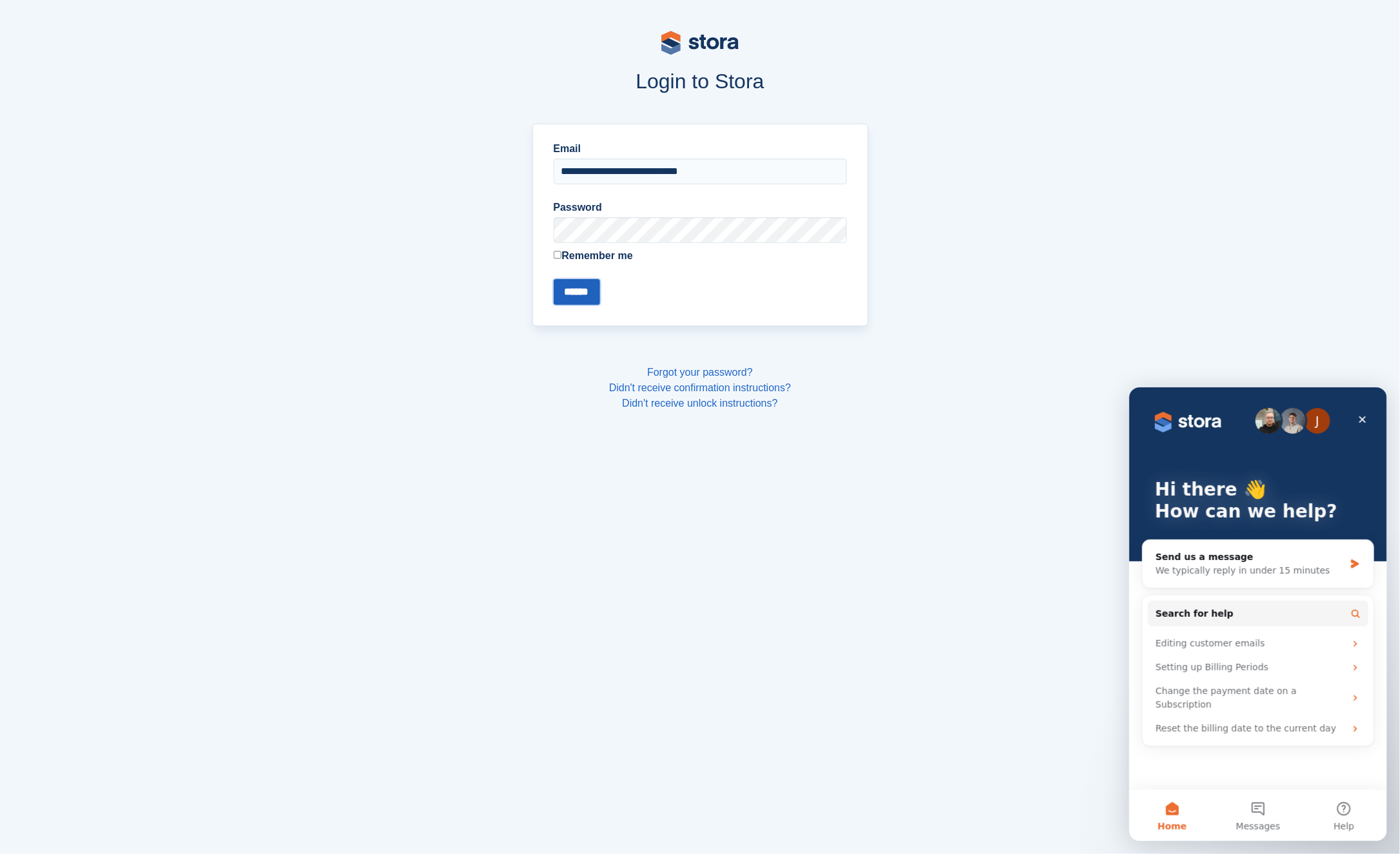
click at [579, 283] on input "******" at bounding box center [577, 292] width 47 height 26
